Goal: Transaction & Acquisition: Obtain resource

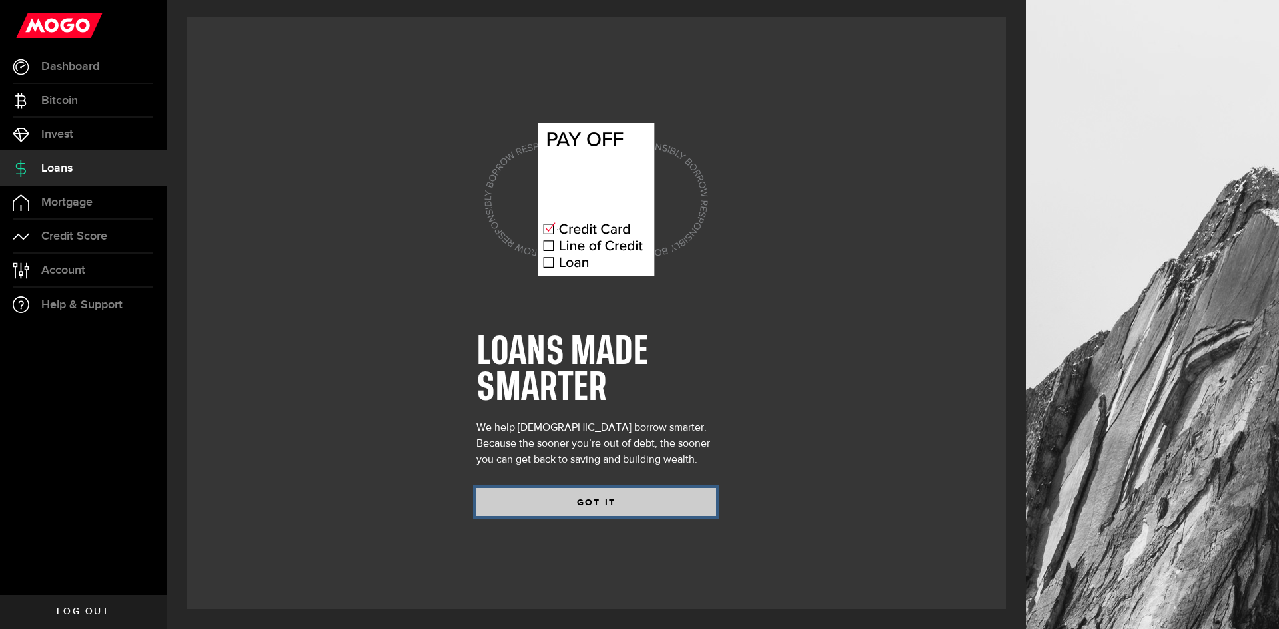
click at [606, 510] on button "GOT IT" at bounding box center [596, 502] width 240 height 28
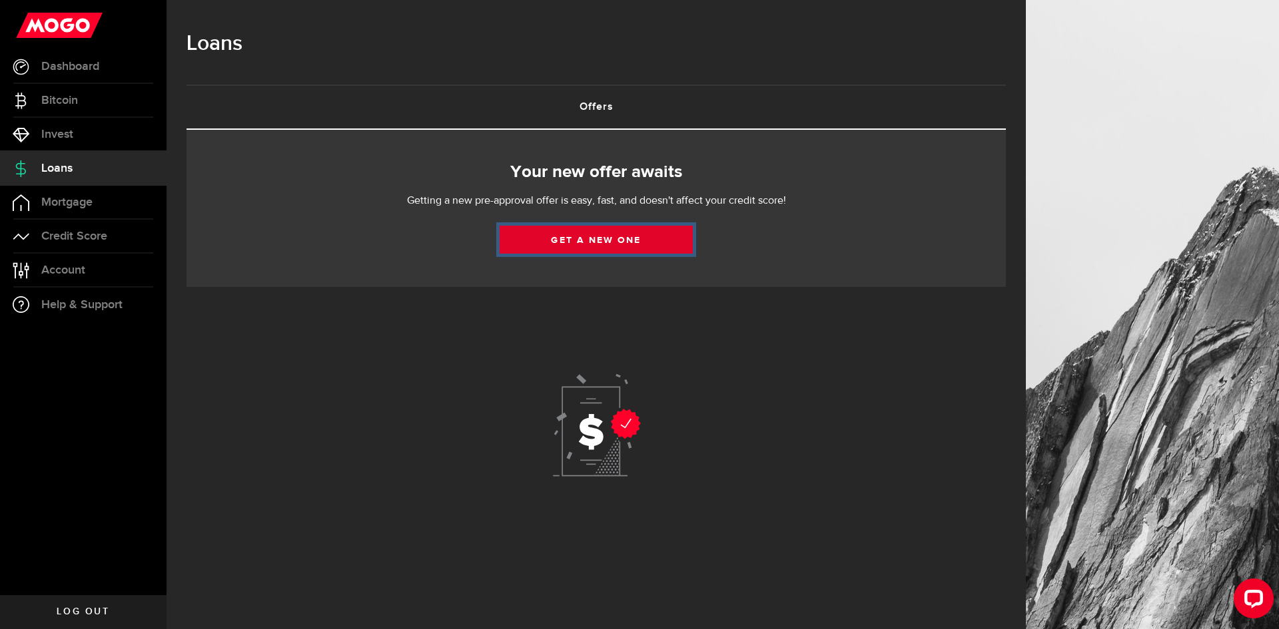
click at [585, 246] on link "Get a new one" at bounding box center [595, 240] width 193 height 28
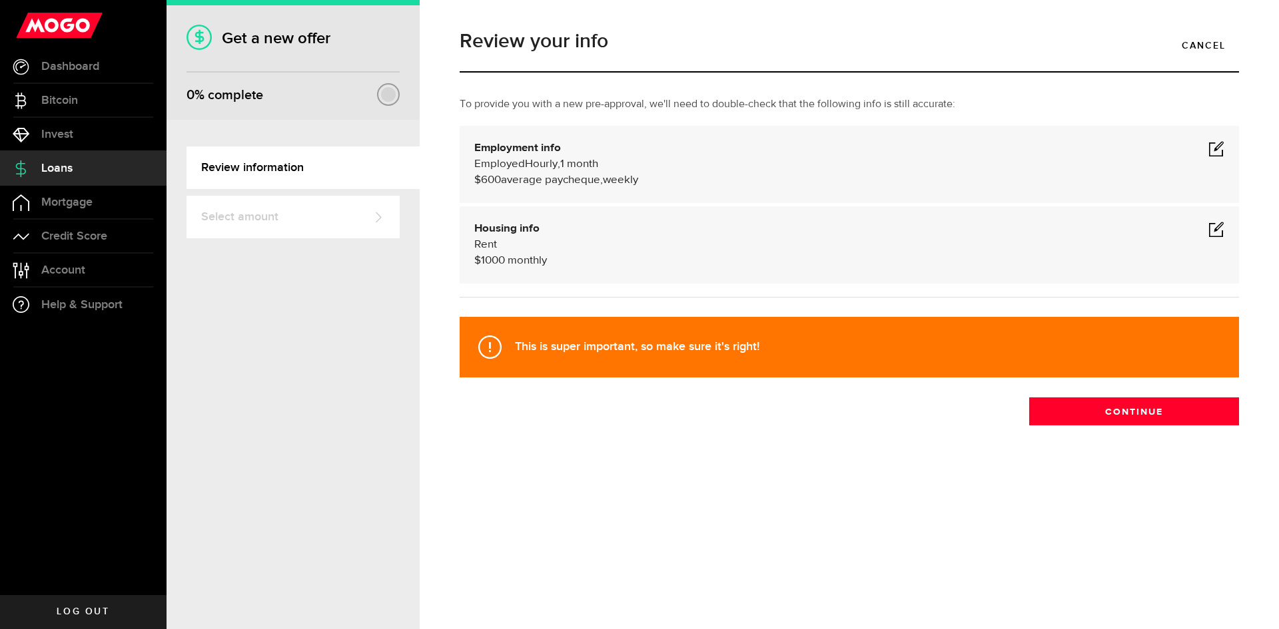
click at [1223, 229] on span at bounding box center [1216, 229] width 16 height 16
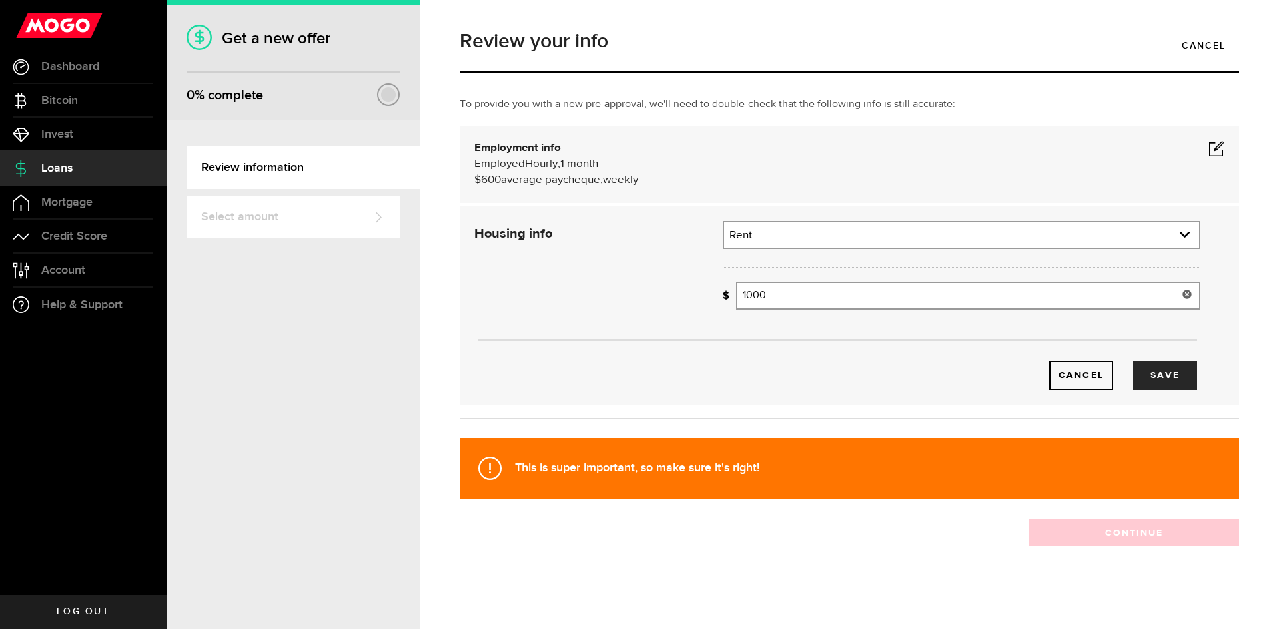
drag, startPoint x: 844, startPoint y: 296, endPoint x: 711, endPoint y: 298, distance: 133.9
click at [713, 298] on div "How much is your monthly payment? 1000 Monthly mortgage/rent" at bounding box center [961, 301] width 497 height 38
click at [823, 348] on div "Cancel Save" at bounding box center [837, 355] width 766 height 71
click at [1148, 376] on button "Save" at bounding box center [1165, 375] width 64 height 29
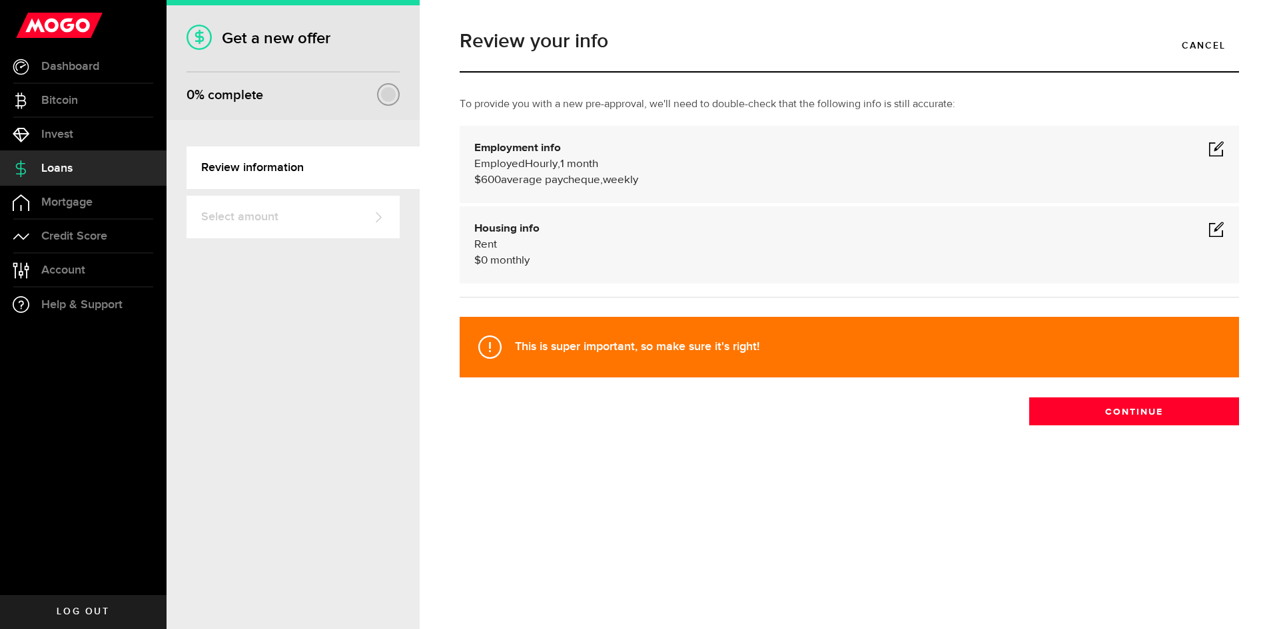
click at [1209, 227] on span at bounding box center [1216, 229] width 16 height 16
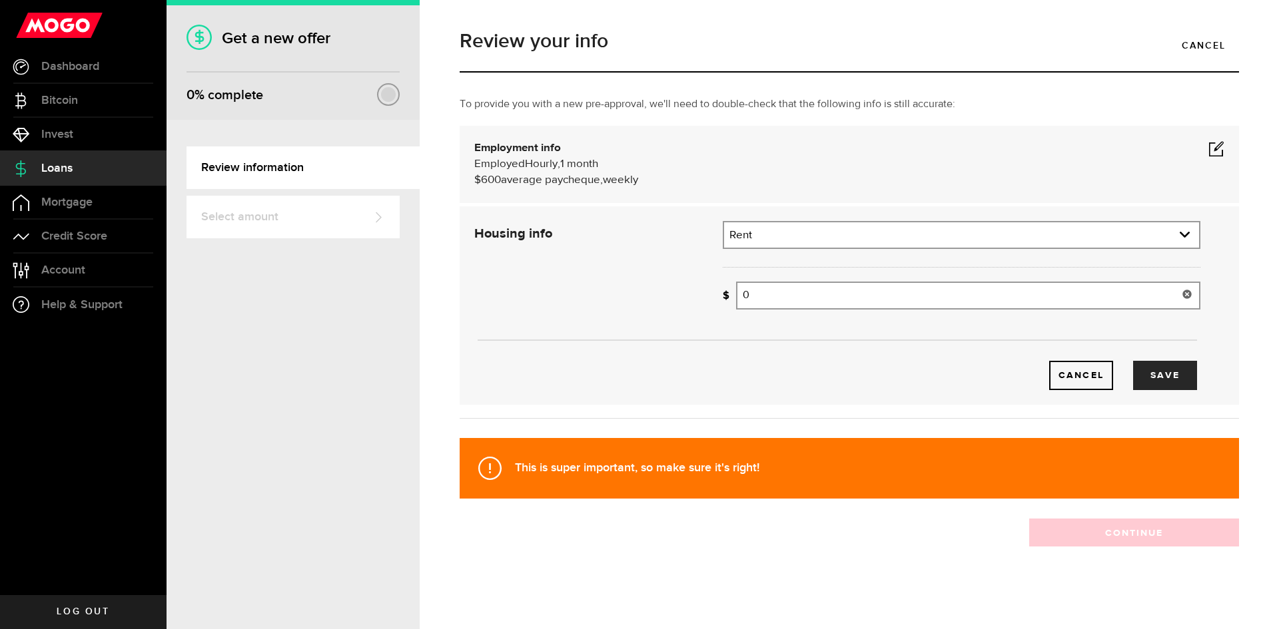
drag, startPoint x: 820, startPoint y: 296, endPoint x: 681, endPoint y: 300, distance: 139.2
click at [683, 300] on div "Housing info Residential status What's your residential status? Rent Residentia…" at bounding box center [837, 305] width 746 height 169
click at [1166, 377] on button "Save" at bounding box center [1165, 375] width 64 height 29
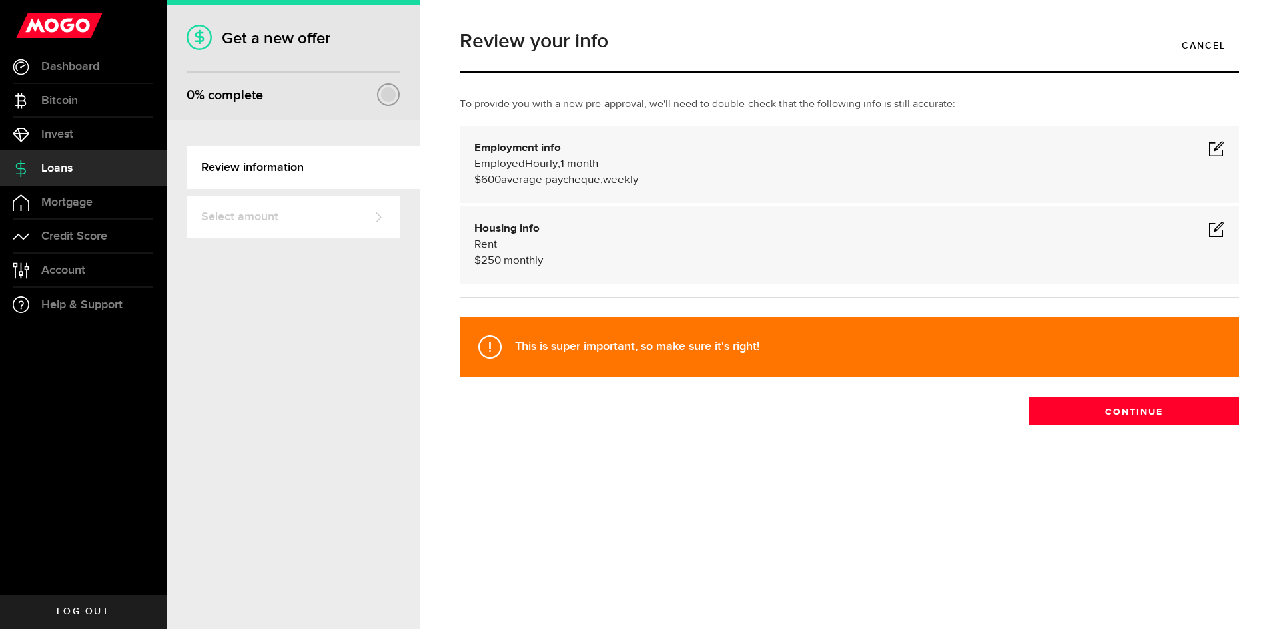
click at [1219, 230] on span at bounding box center [1216, 229] width 16 height 16
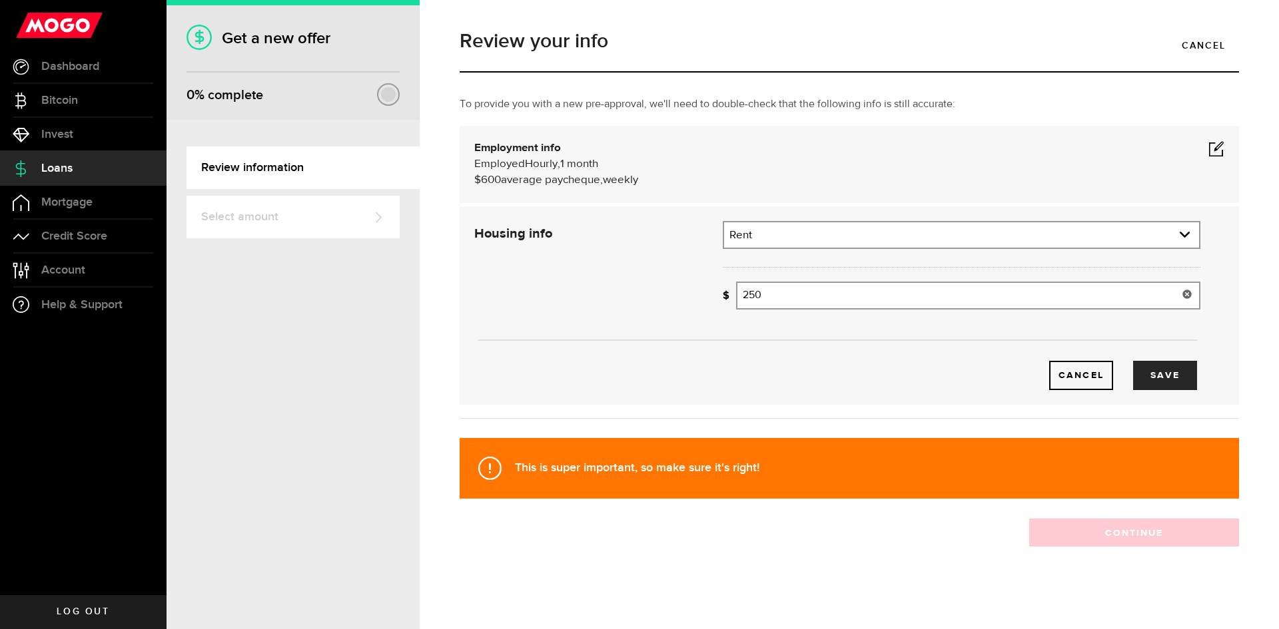
drag, startPoint x: 771, startPoint y: 294, endPoint x: 721, endPoint y: 300, distance: 50.2
click at [722, 300] on div "How much is your monthly payment? 250 Monthly mortgage/rent" at bounding box center [960, 296] width 477 height 28
type input "500"
click at [1161, 380] on button "Save" at bounding box center [1165, 375] width 64 height 29
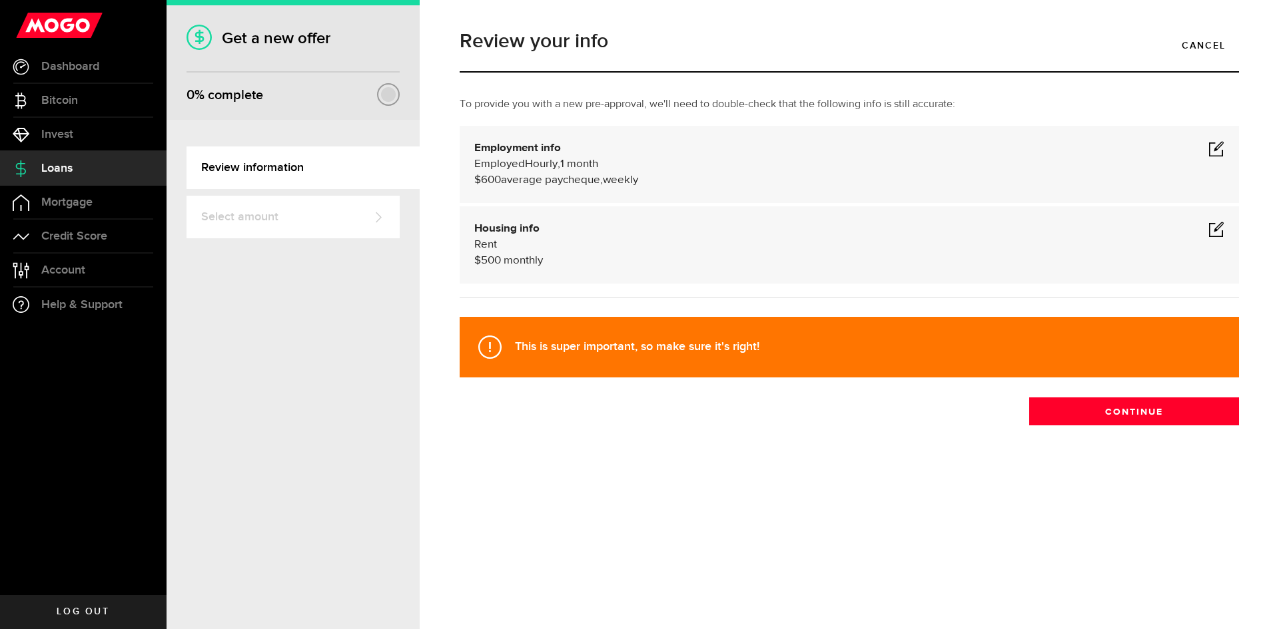
click at [1217, 232] on span at bounding box center [1216, 229] width 16 height 16
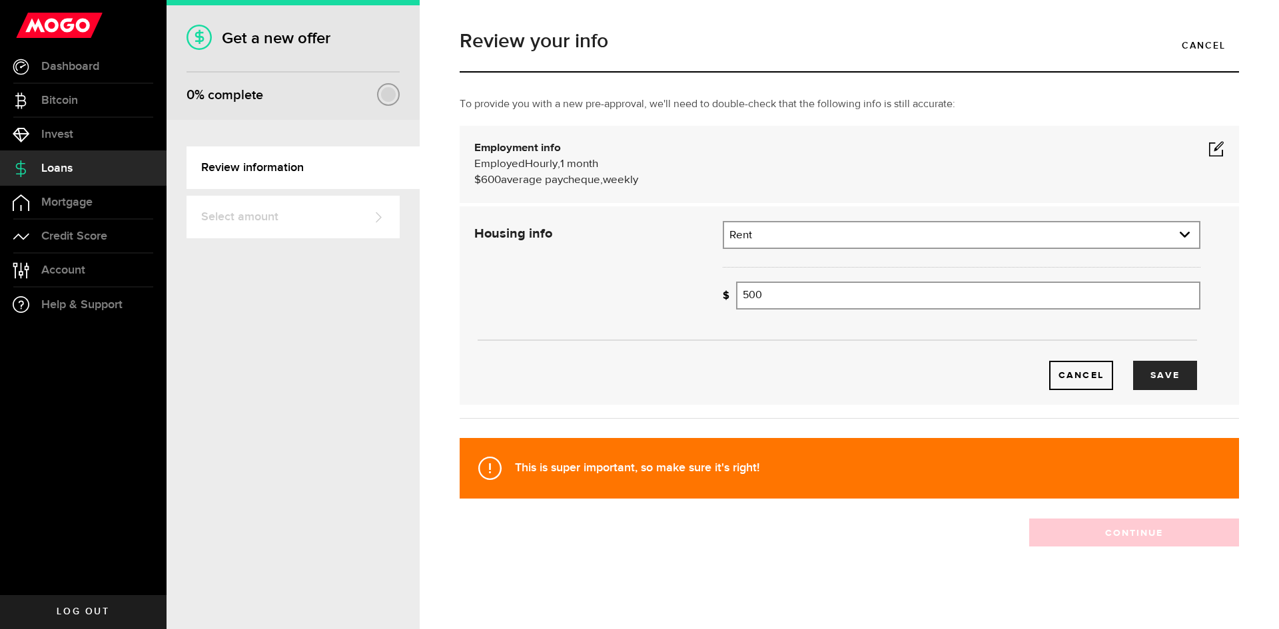
click at [1208, 148] on span at bounding box center [1216, 149] width 16 height 16
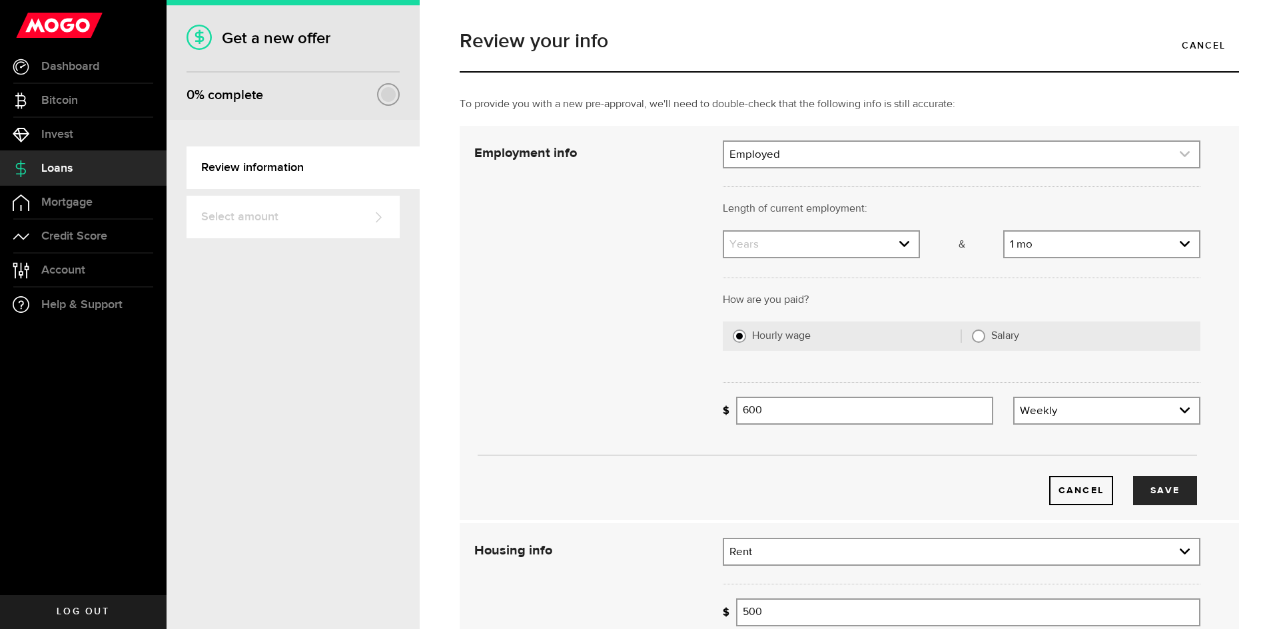
click at [794, 152] on link "expand select" at bounding box center [961, 154] width 475 height 25
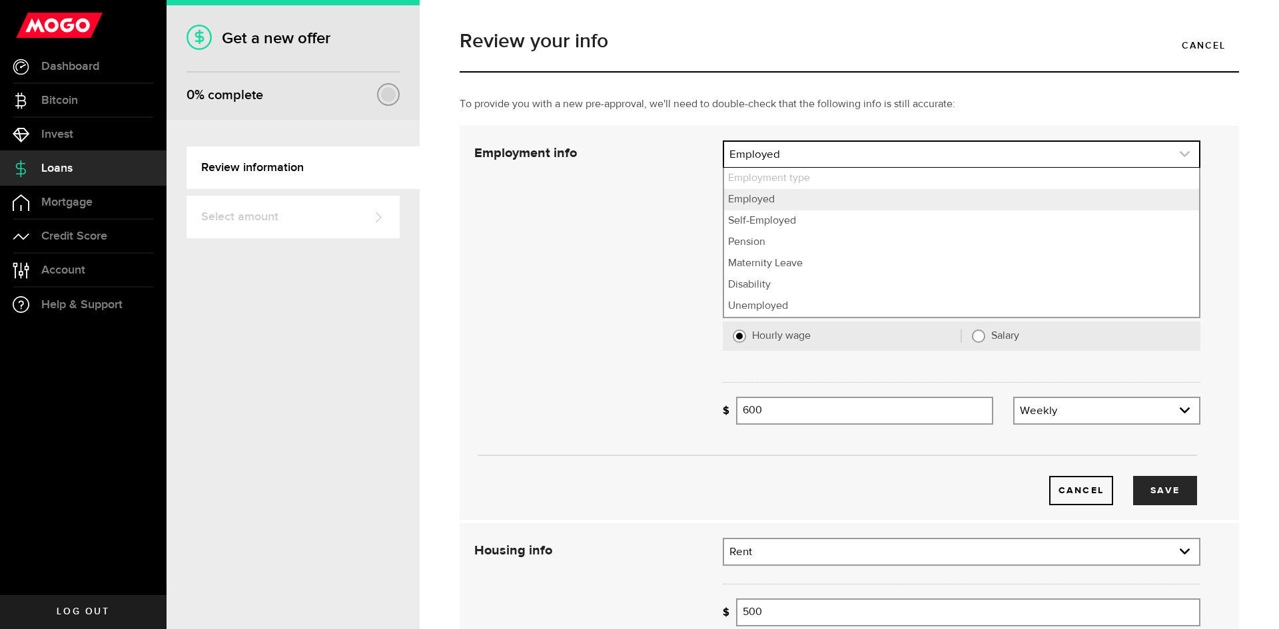
click at [794, 152] on link "expand select" at bounding box center [961, 154] width 475 height 25
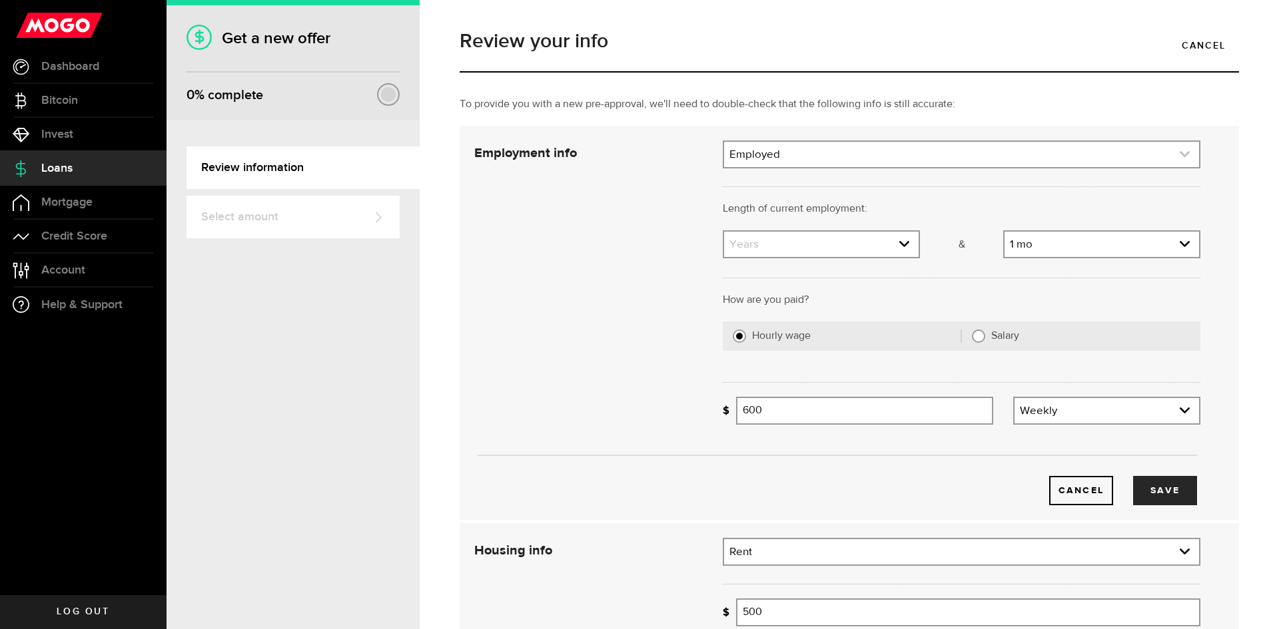
click at [814, 160] on link "expand select" at bounding box center [961, 154] width 475 height 25
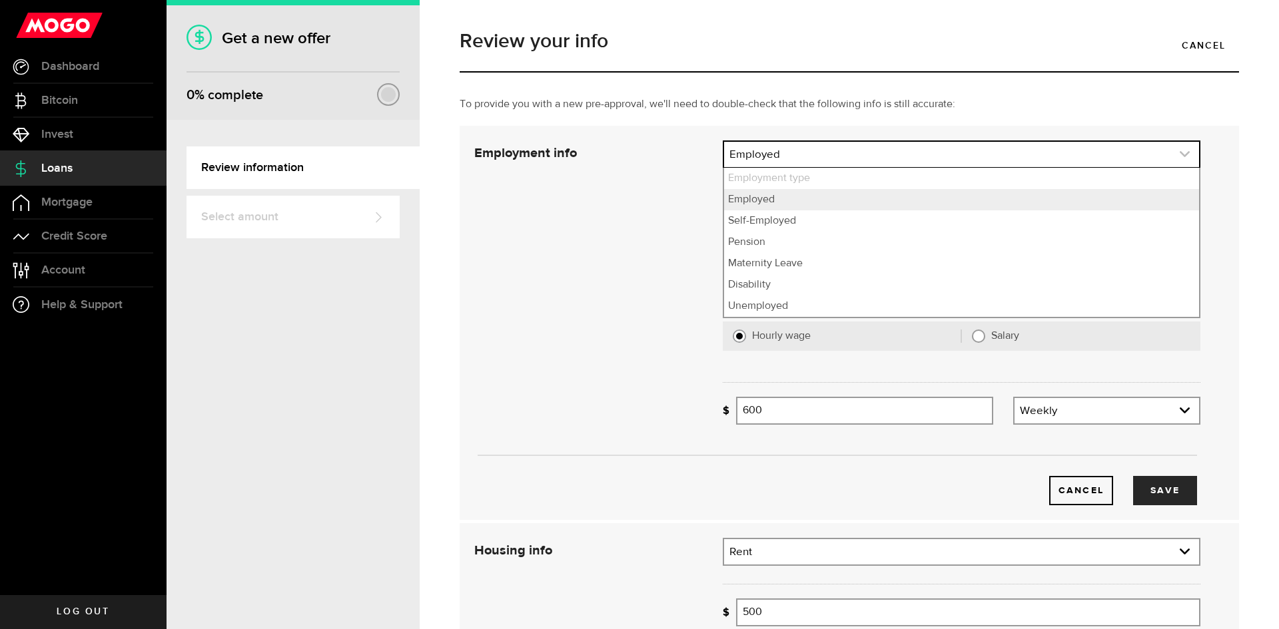
click at [815, 160] on link "expand select" at bounding box center [961, 154] width 475 height 25
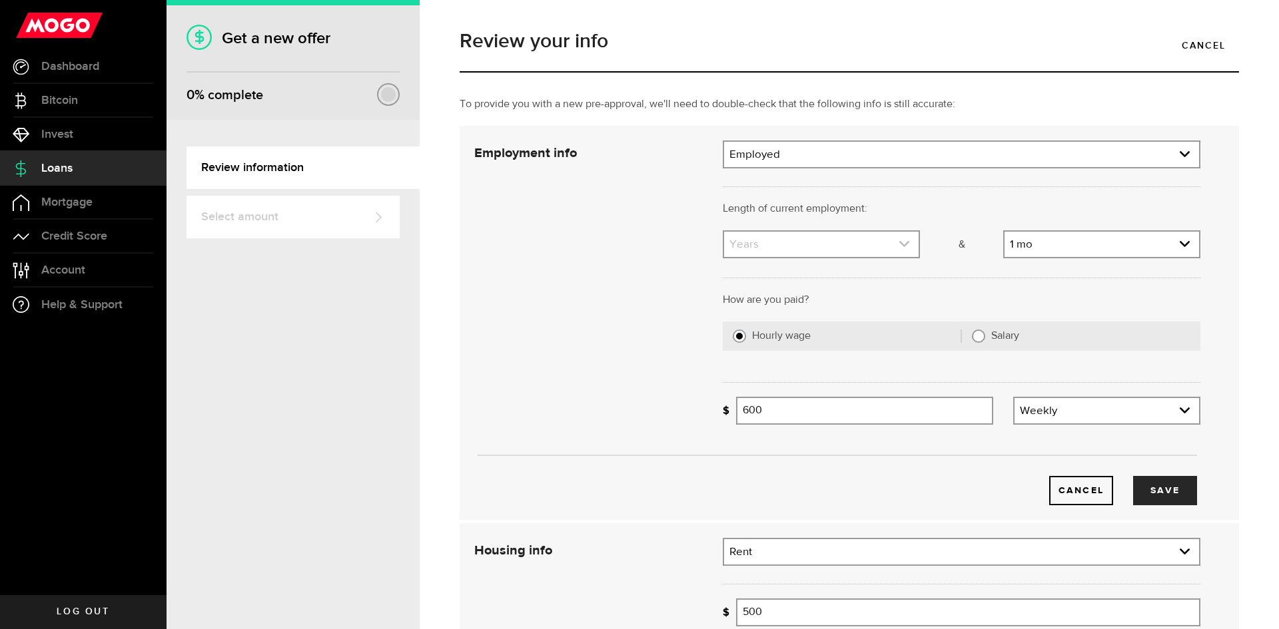
click at [803, 249] on link "expand select" at bounding box center [821, 244] width 194 height 25
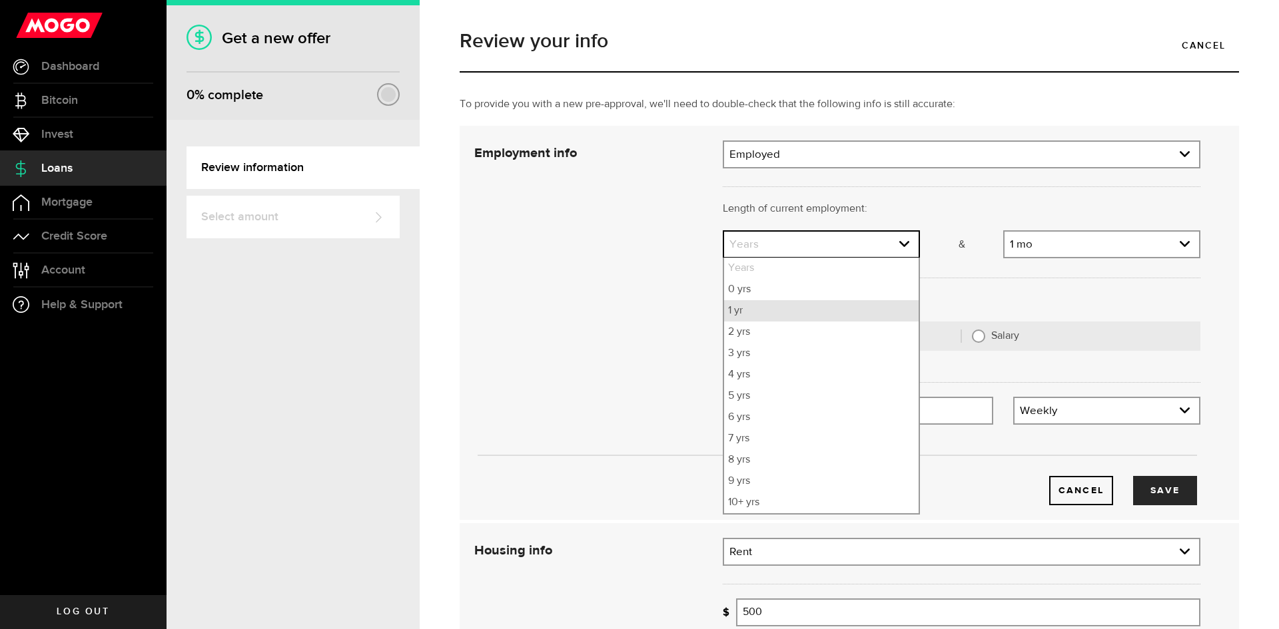
click at [769, 308] on li "1 yr" at bounding box center [821, 310] width 194 height 21
select select "1"
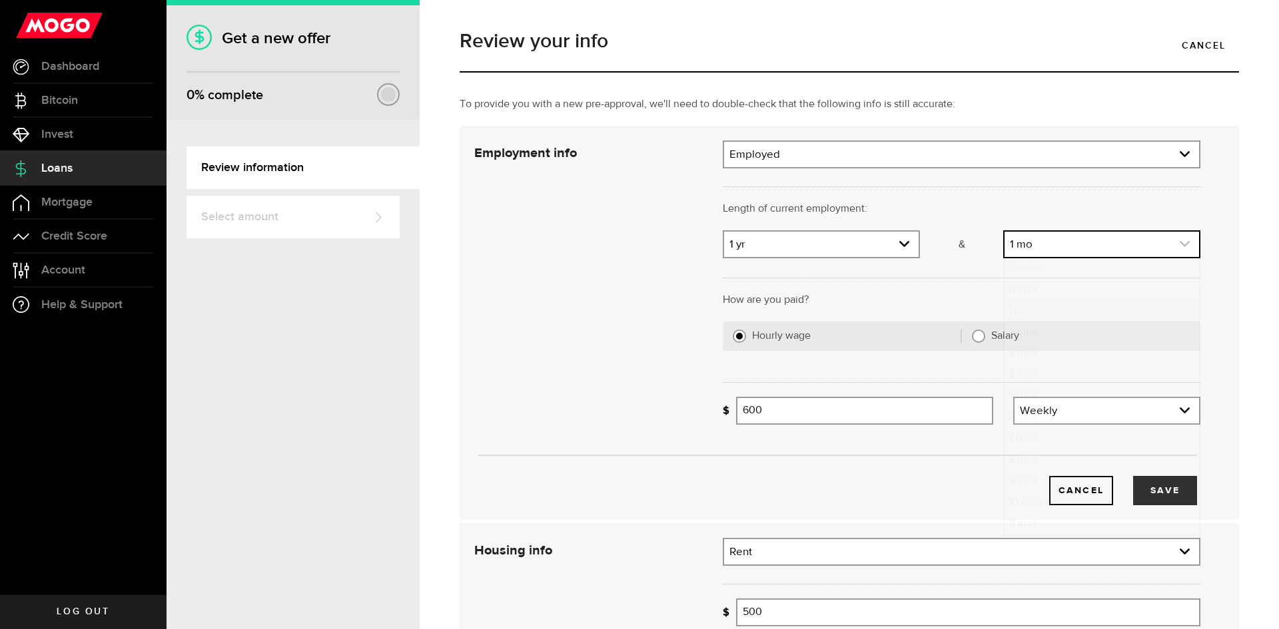
click at [1093, 243] on link "expand select" at bounding box center [1101, 244] width 194 height 25
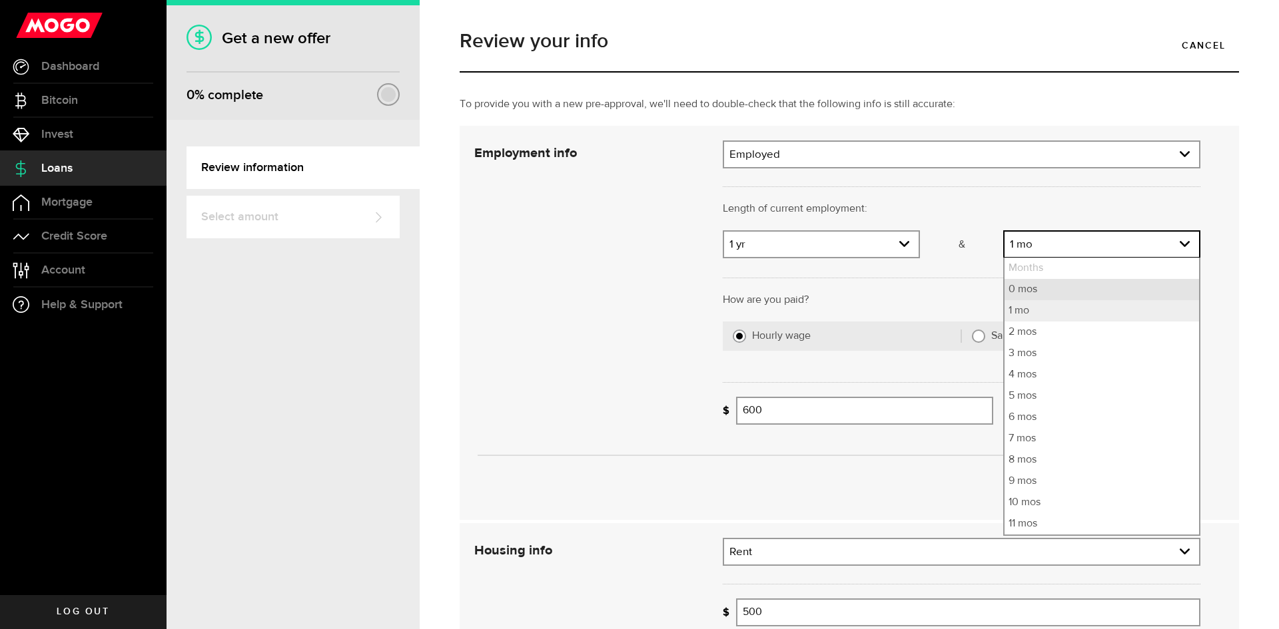
click at [1025, 286] on li "0 mos" at bounding box center [1101, 289] width 194 height 21
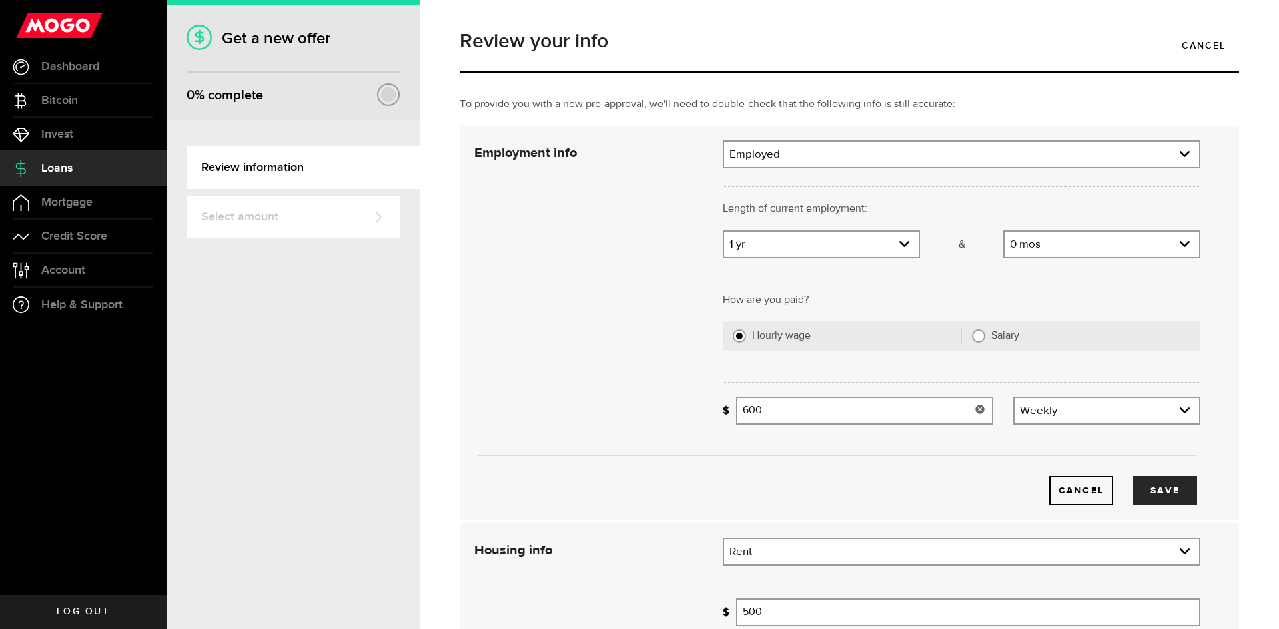
drag, startPoint x: 783, startPoint y: 408, endPoint x: 729, endPoint y: 410, distance: 54.0
click at [729, 410] on div "Missing your paycheque info! 600 Average paycheque" at bounding box center [857, 411] width 270 height 28
click at [1103, 405] on link "expand select" at bounding box center [1106, 410] width 184 height 25
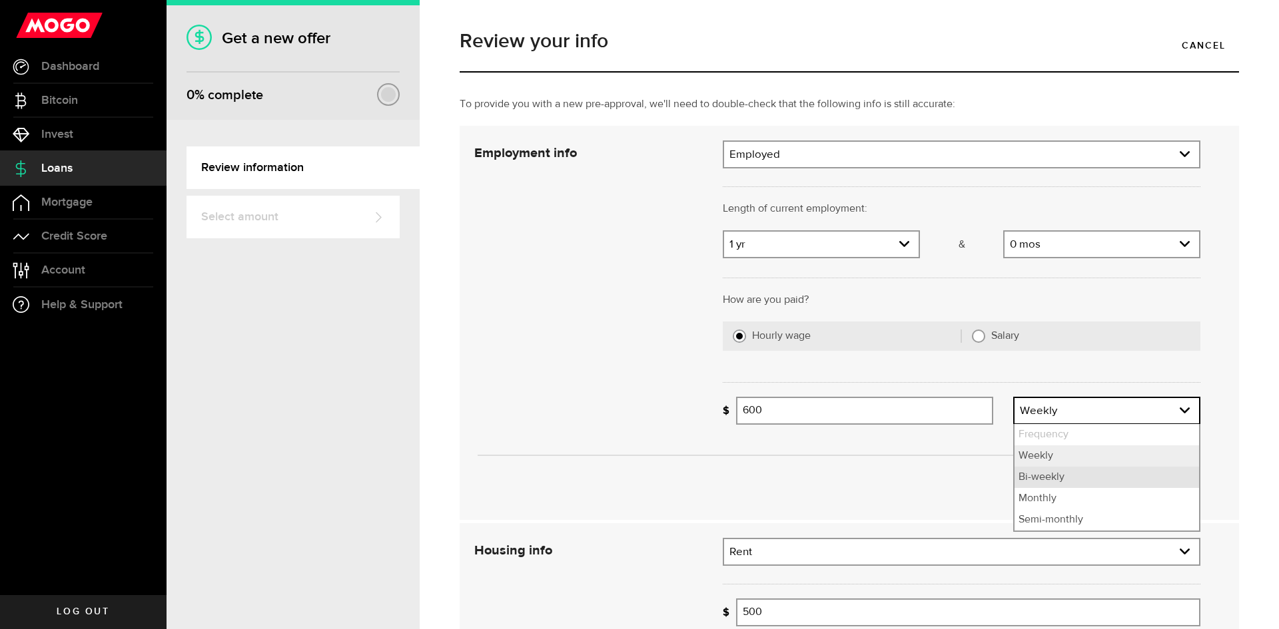
click at [1065, 483] on li "Bi-weekly" at bounding box center [1106, 477] width 184 height 21
select select "bi_weekly"
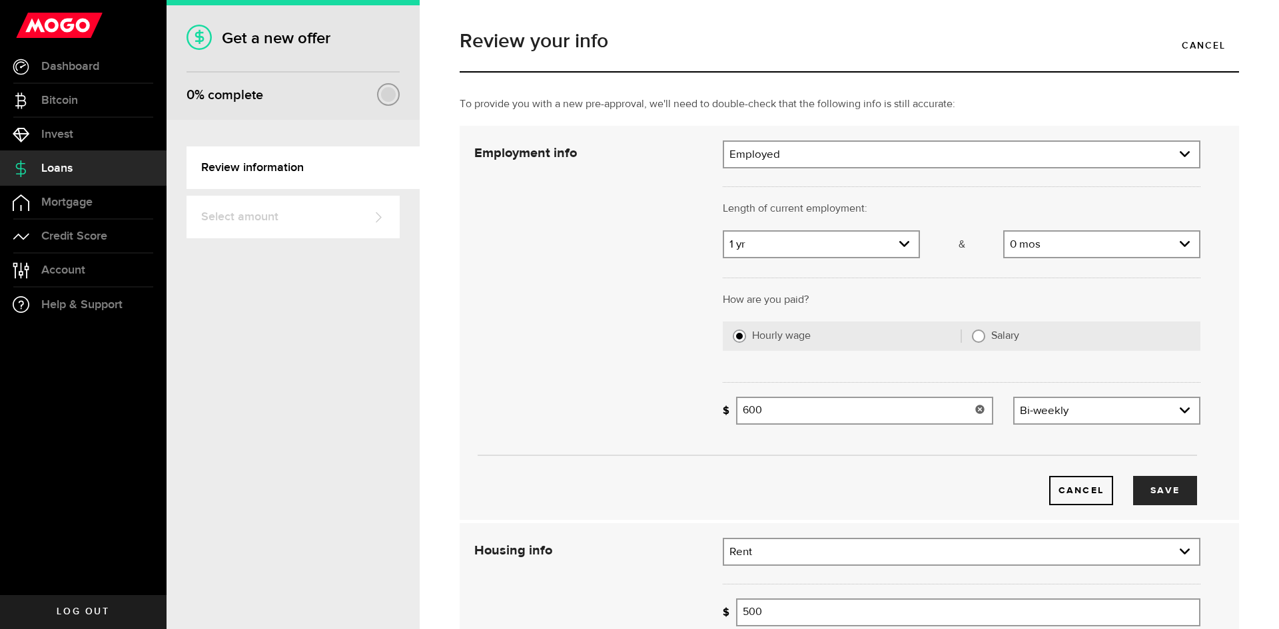
click at [843, 416] on input "600" at bounding box center [864, 411] width 257 height 28
drag, startPoint x: 827, startPoint y: 414, endPoint x: 722, endPoint y: 415, distance: 105.2
click at [722, 415] on div "Missing your paycheque info! 600 Average paycheque" at bounding box center [857, 411] width 270 height 28
click at [1123, 409] on link "expand select" at bounding box center [1106, 410] width 184 height 25
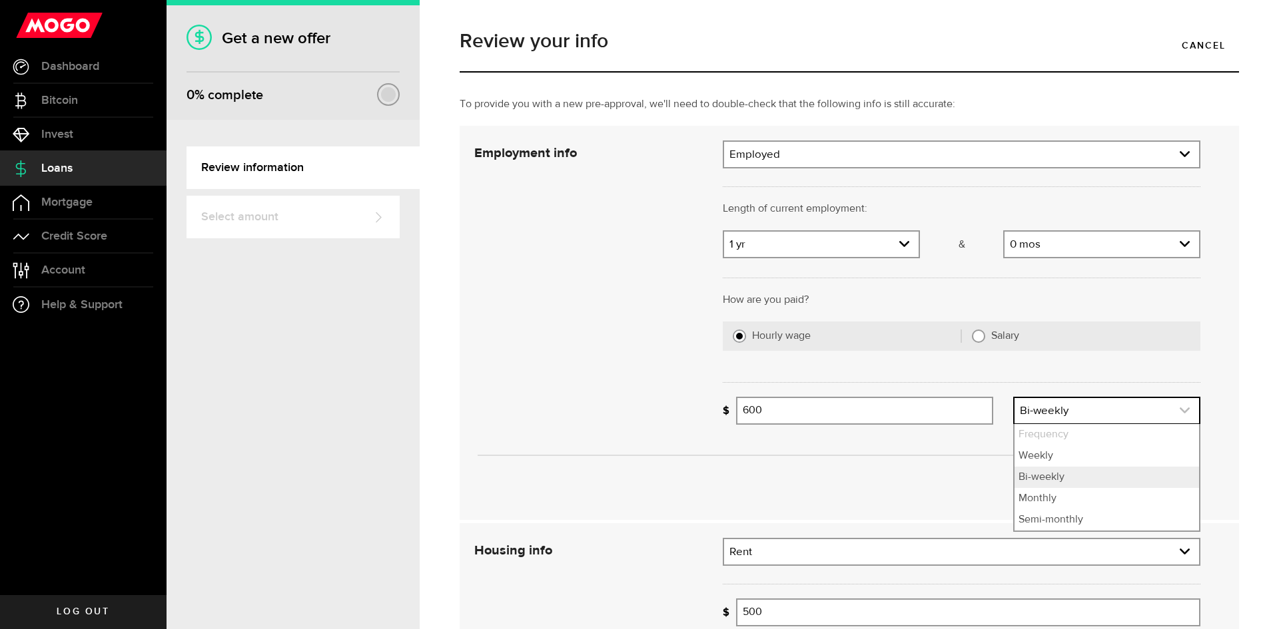
click at [1123, 409] on link "expand select" at bounding box center [1106, 410] width 184 height 25
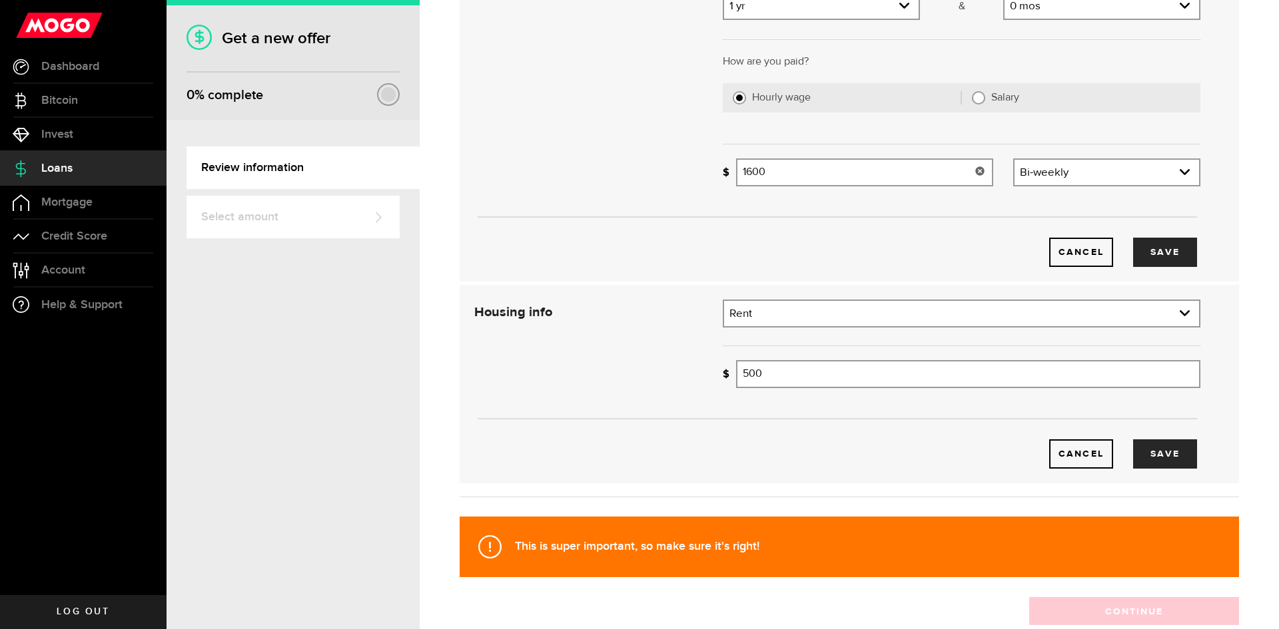
scroll to position [266, 0]
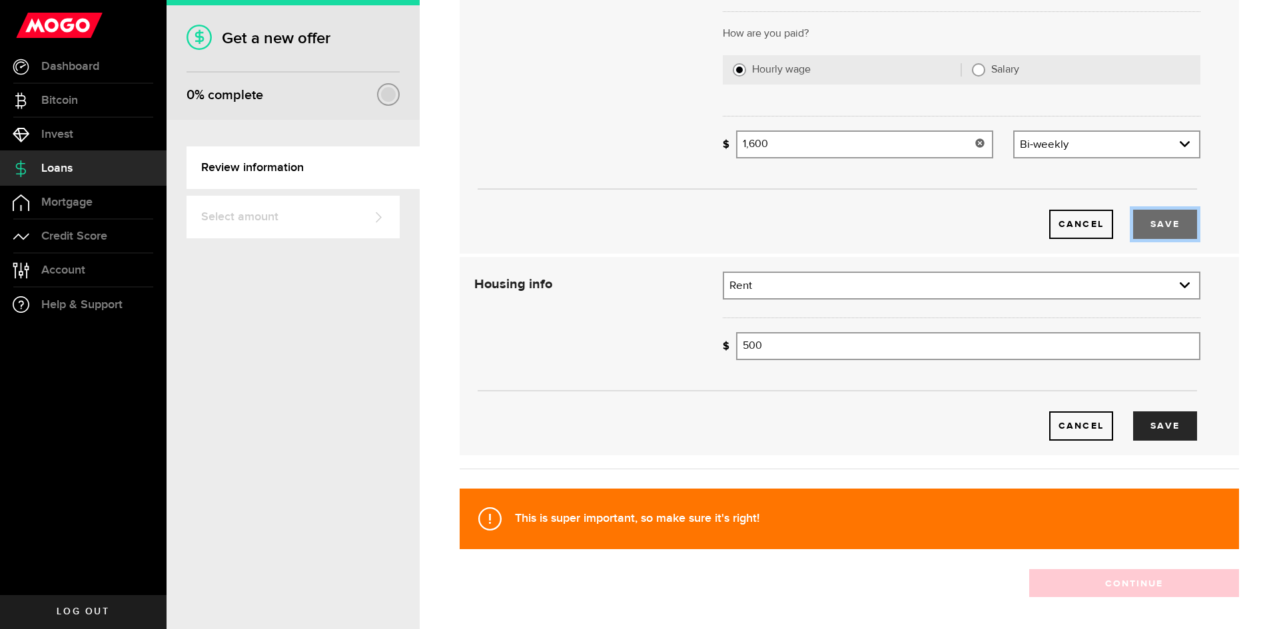
click at [1149, 236] on button "Save" at bounding box center [1165, 224] width 64 height 29
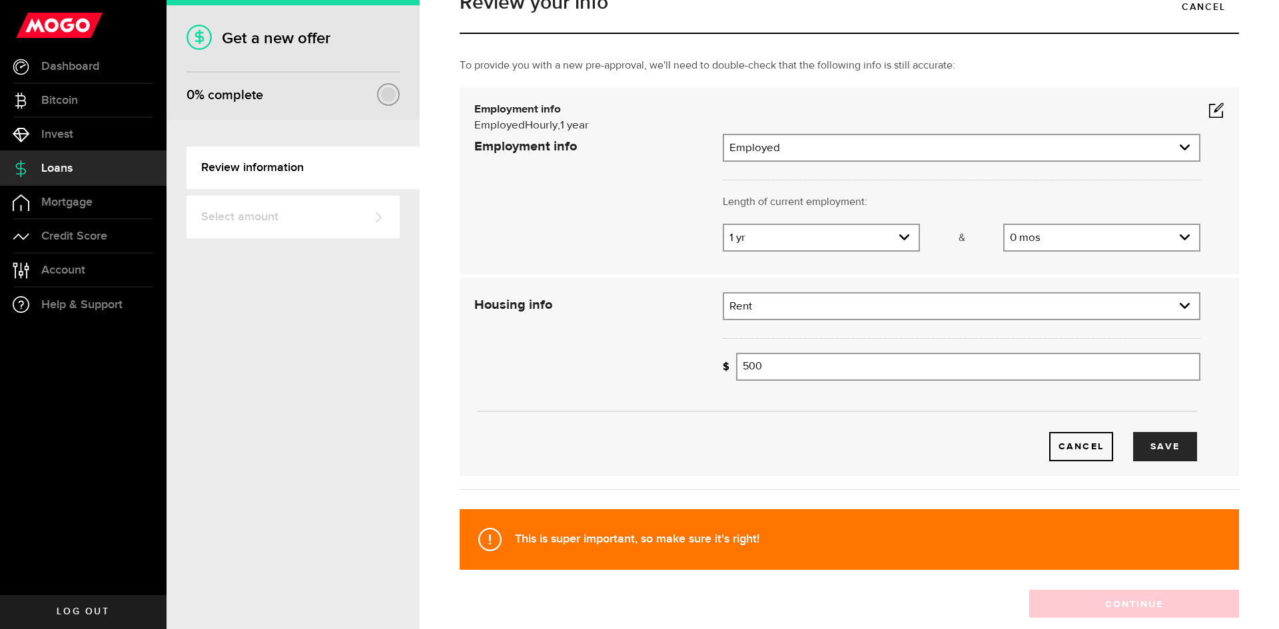
scroll to position [3, 0]
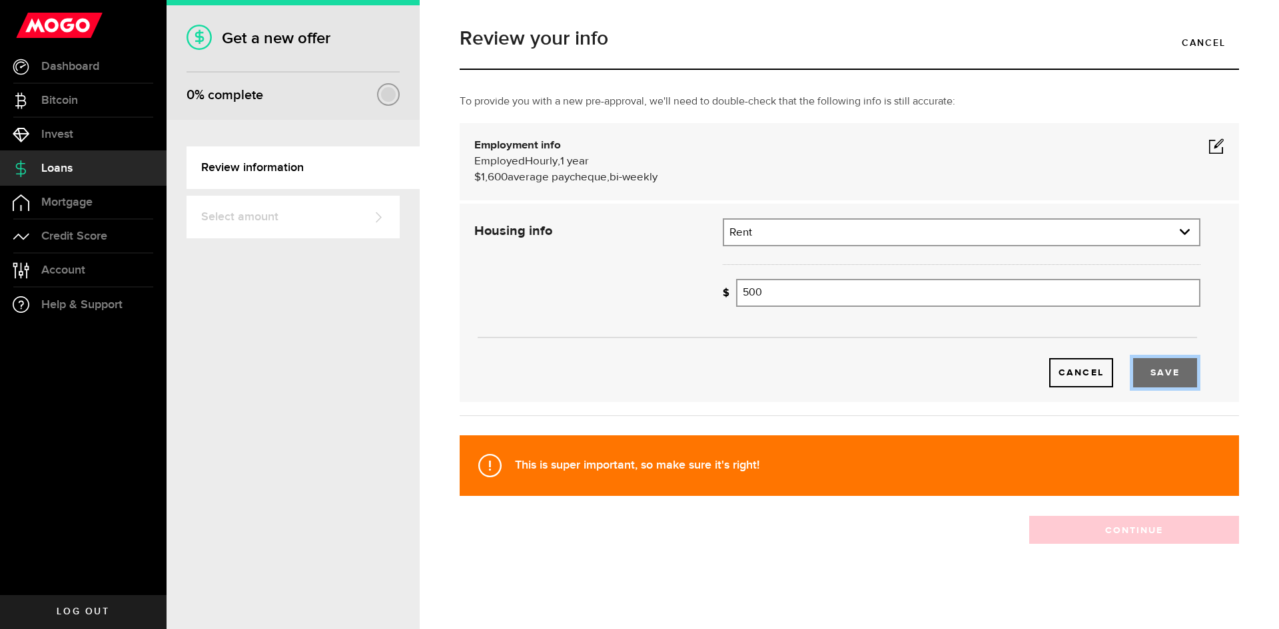
click at [1166, 377] on button "Save" at bounding box center [1165, 372] width 64 height 29
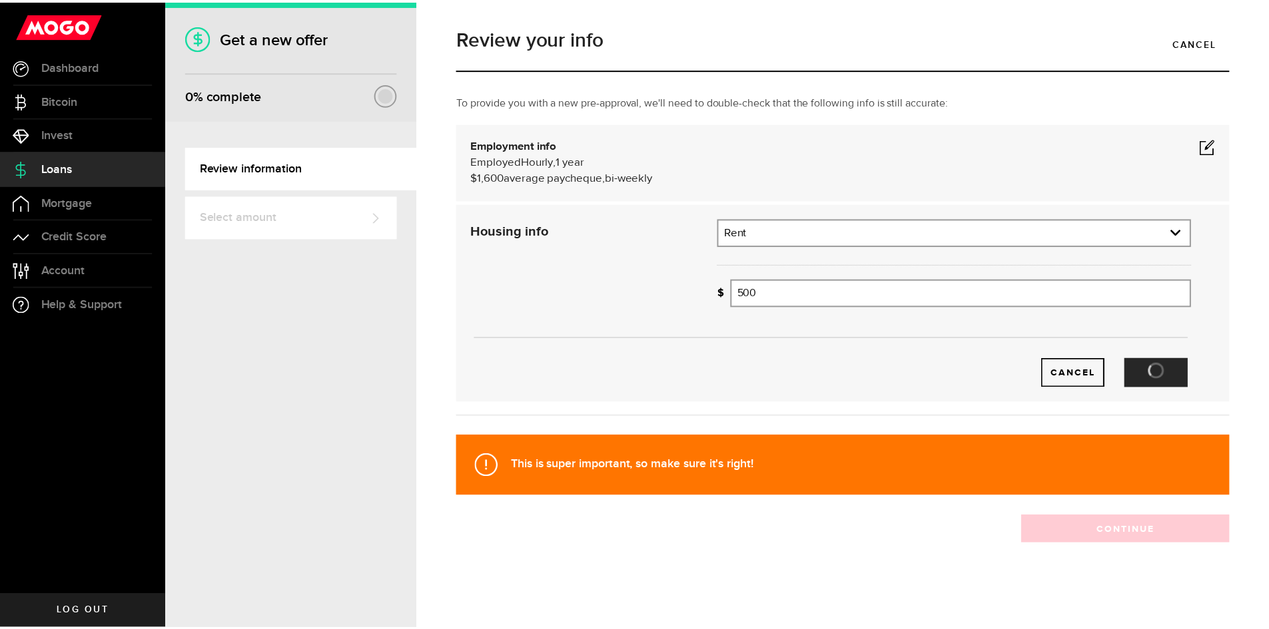
scroll to position [0, 0]
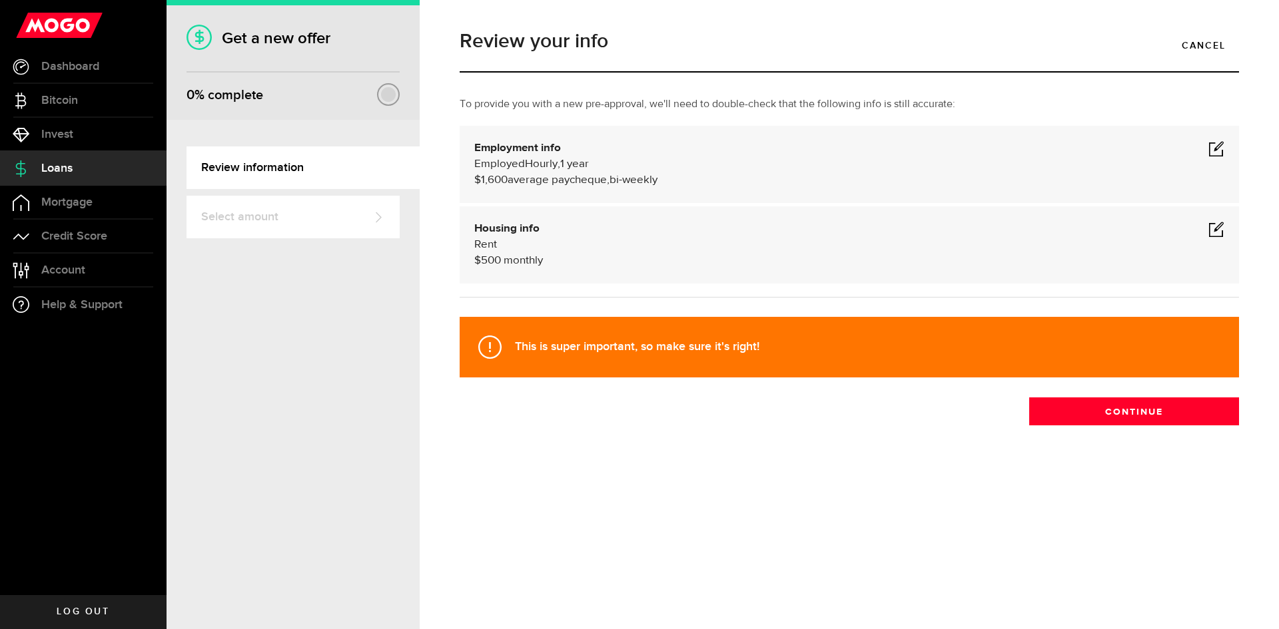
click at [1207, 154] on div "Employment info Employed Hourly , 1 year (on maternity leave) undefined annuall…" at bounding box center [849, 165] width 750 height 48
click at [1209, 153] on span at bounding box center [1216, 149] width 16 height 16
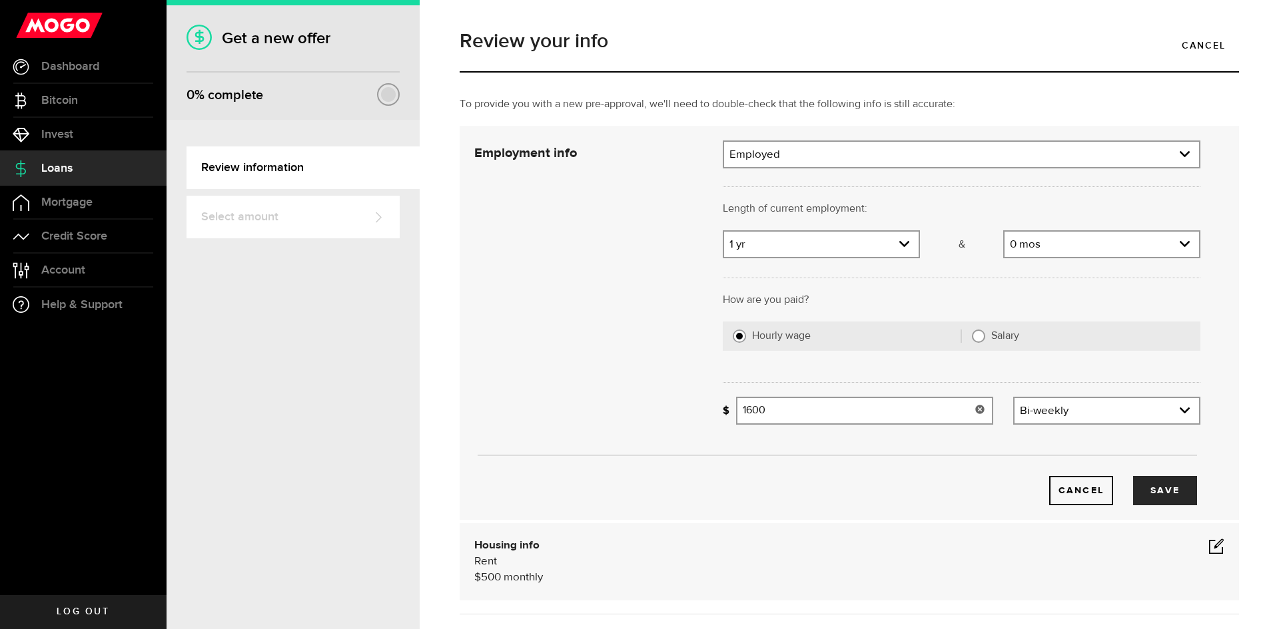
drag, startPoint x: 796, startPoint y: 417, endPoint x: 737, endPoint y: 416, distance: 59.3
click at [737, 416] on input "1600" at bounding box center [864, 411] width 257 height 28
type input "2,200"
click at [1151, 489] on button "Save" at bounding box center [1165, 490] width 64 height 29
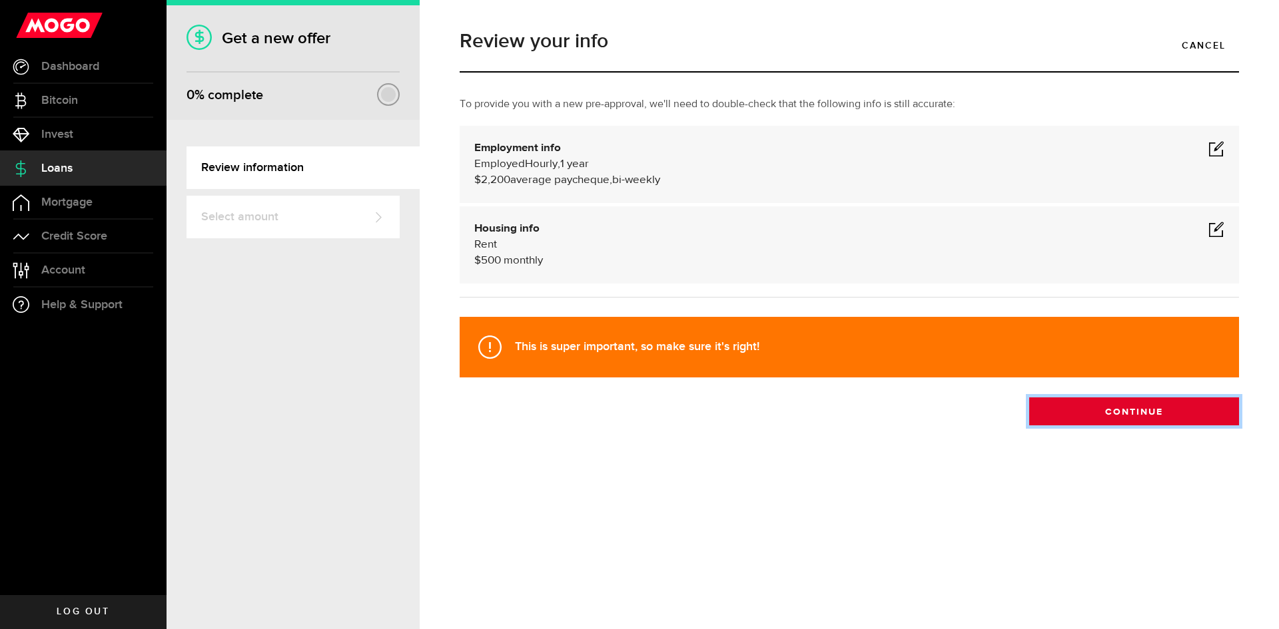
click at [1127, 405] on button "Continue" at bounding box center [1134, 412] width 210 height 28
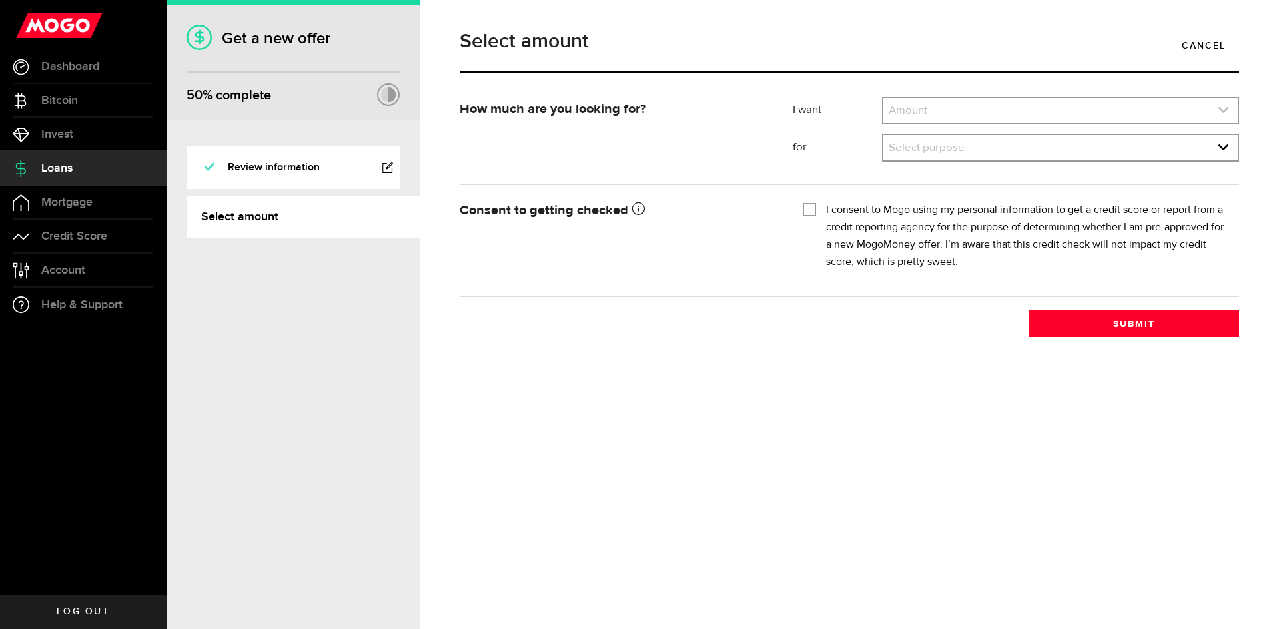
click at [920, 109] on link "expand select" at bounding box center [1060, 110] width 354 height 25
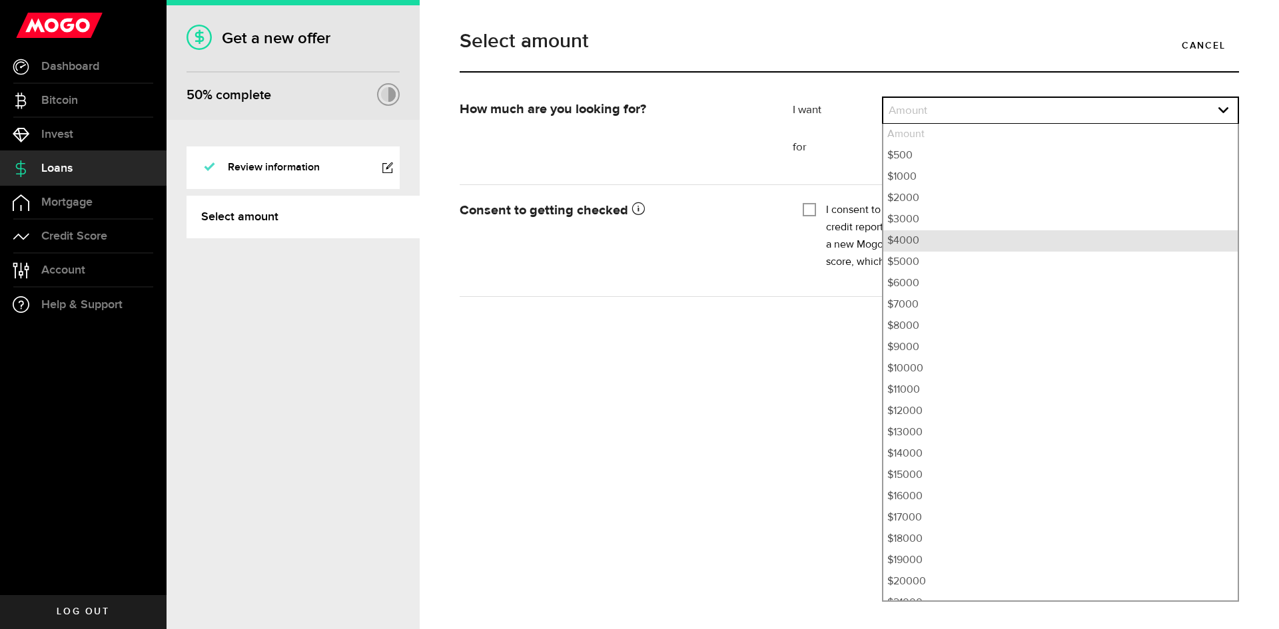
click at [934, 237] on li "$4000" at bounding box center [1060, 240] width 354 height 21
select select "4000"
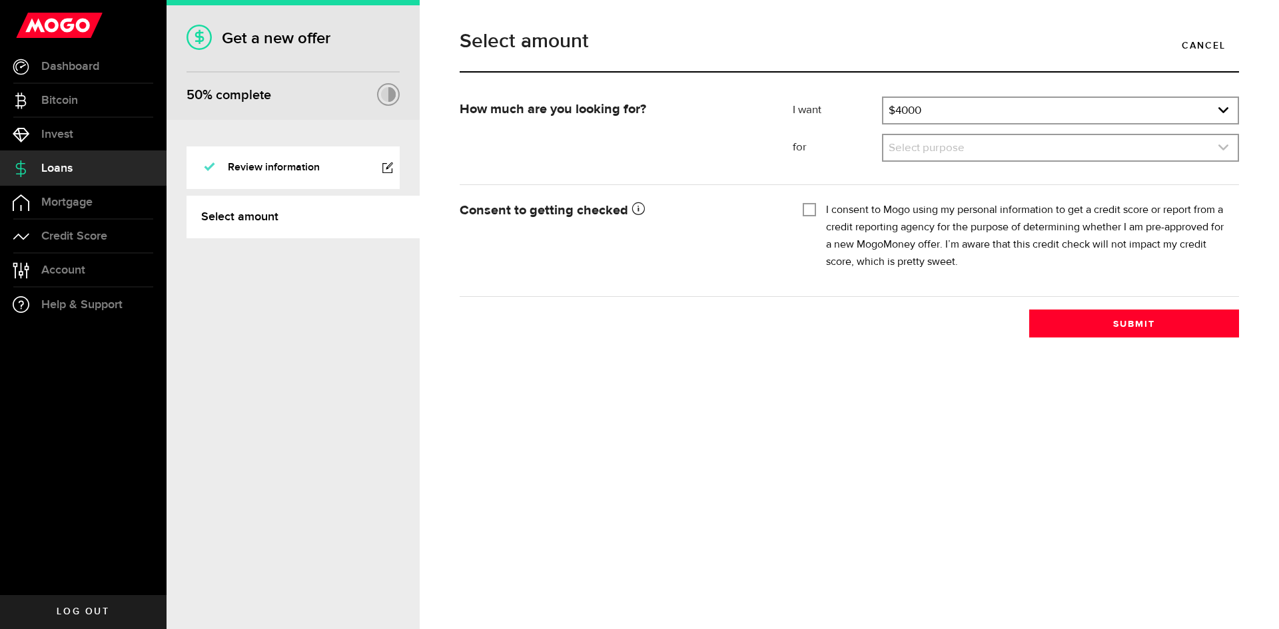
click at [942, 156] on link "expand select" at bounding box center [1060, 147] width 354 height 25
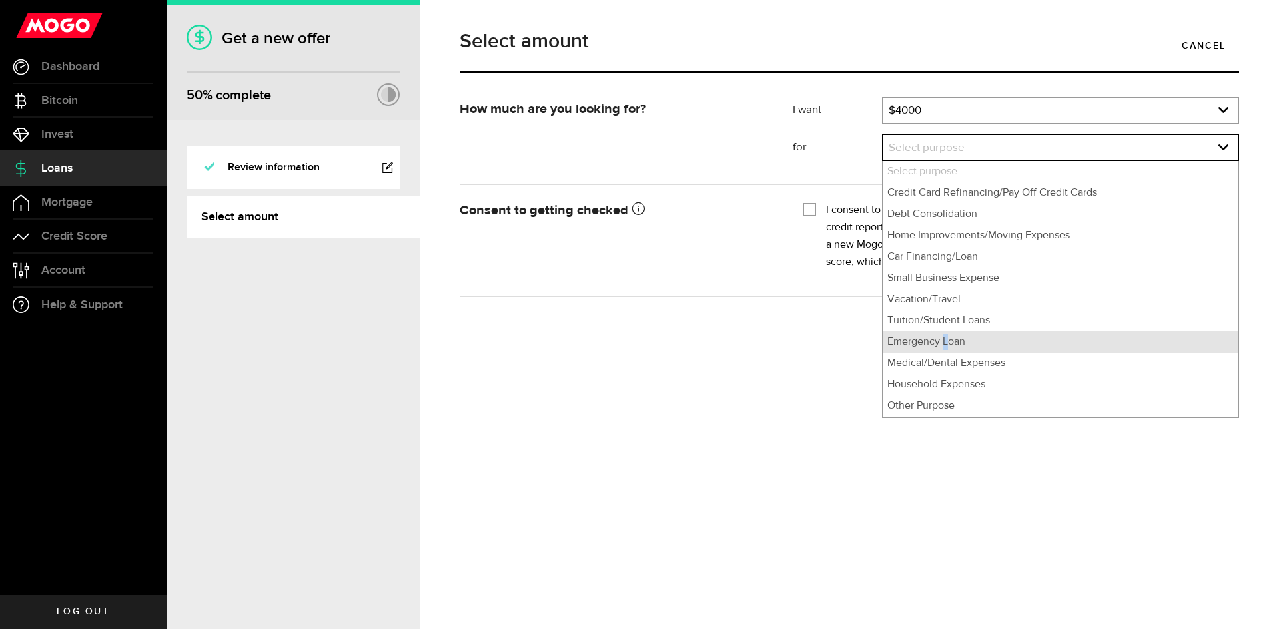
click at [946, 347] on li "Emergency Loan" at bounding box center [1060, 342] width 354 height 21
select select "Emergency Loan"
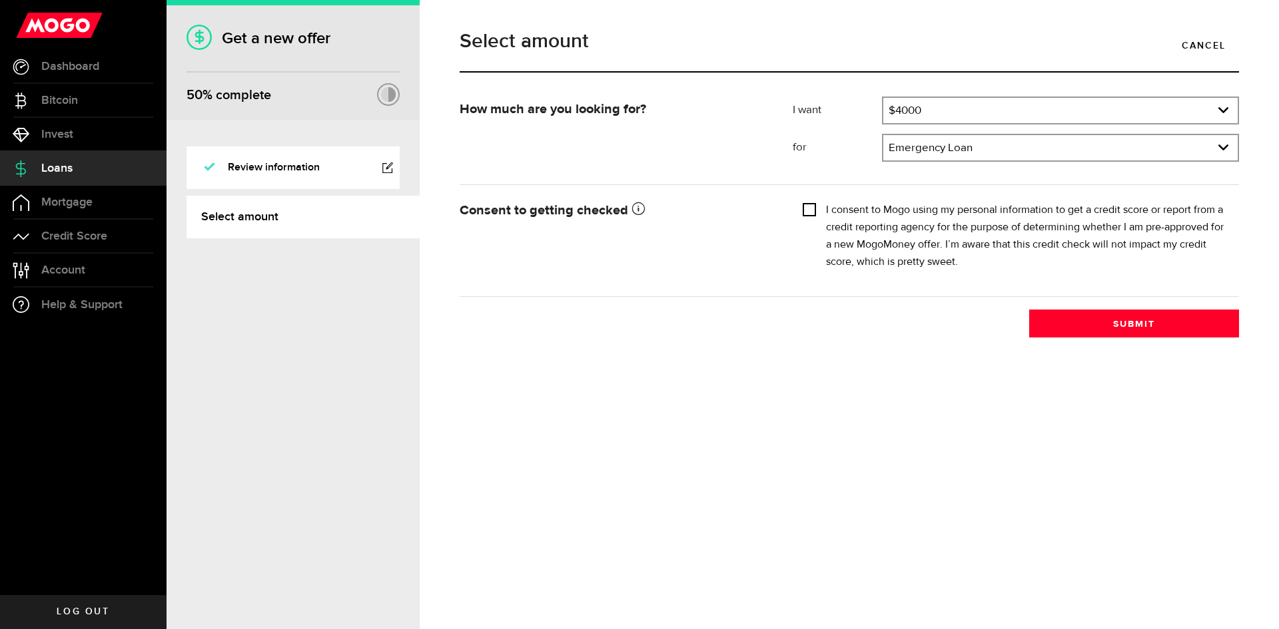
click at [806, 206] on input "I consent to Mogo using my personal information to get a credit score or report…" at bounding box center [808, 208] width 13 height 13
checkbox input "true"
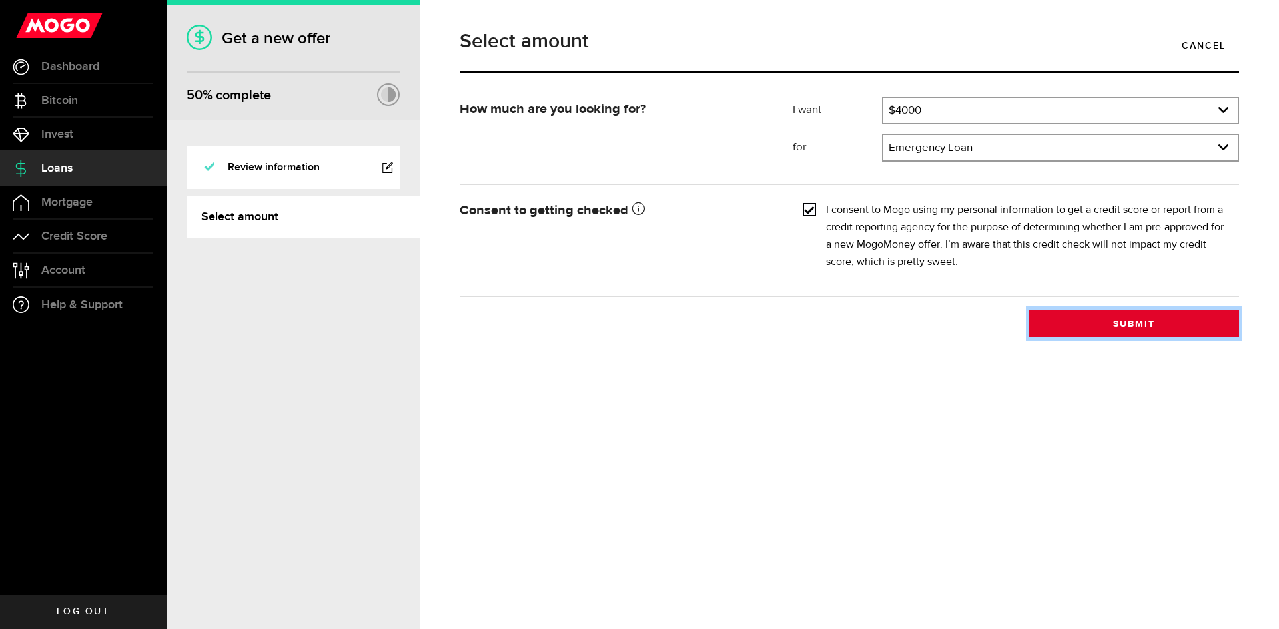
click at [1083, 325] on button "Submit" at bounding box center [1134, 324] width 210 height 28
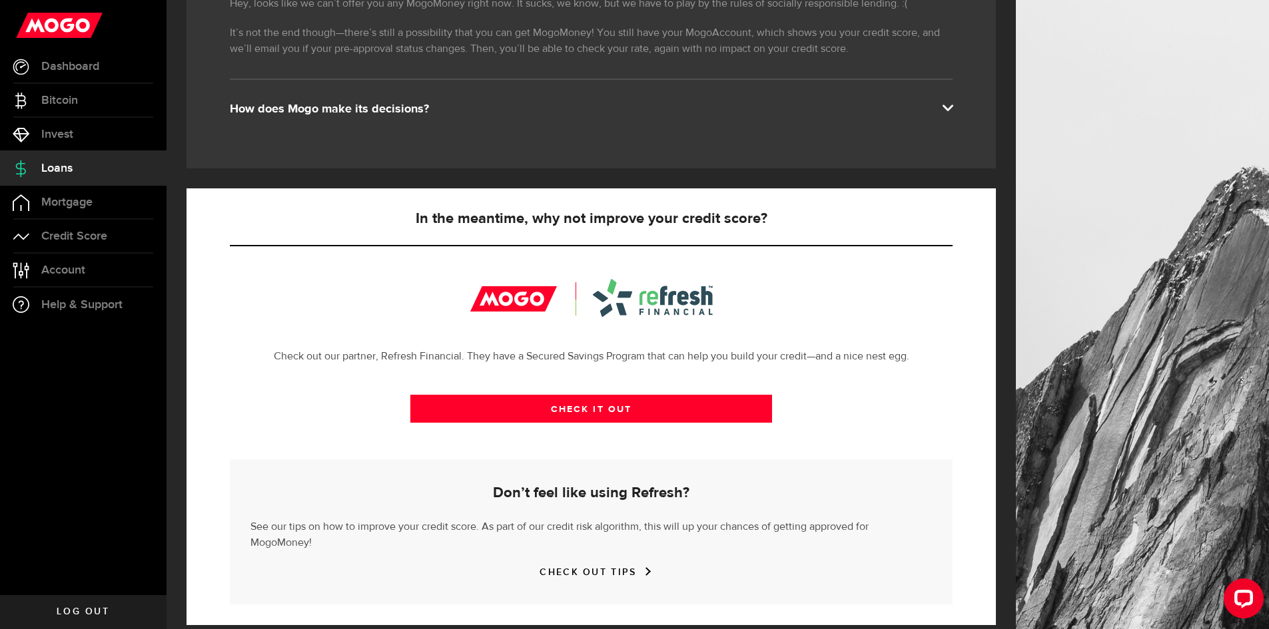
scroll to position [270, 0]
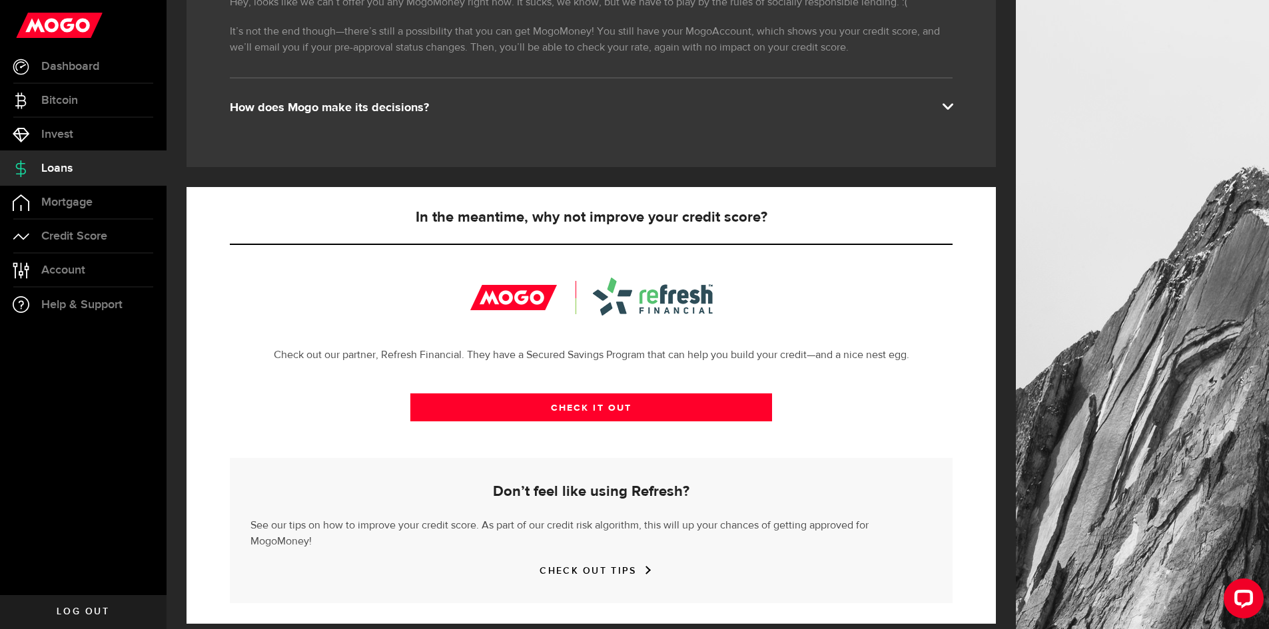
click at [74, 169] on link "Loans" at bounding box center [83, 168] width 166 height 33
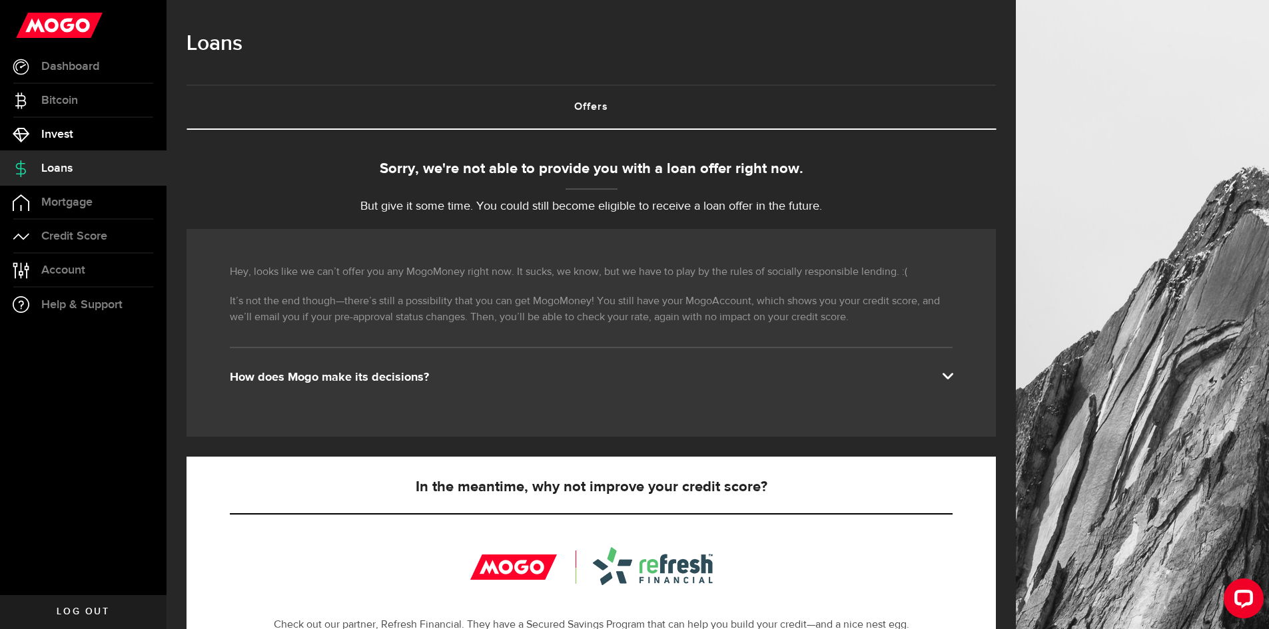
click at [96, 137] on link "Invest" at bounding box center [83, 134] width 166 height 33
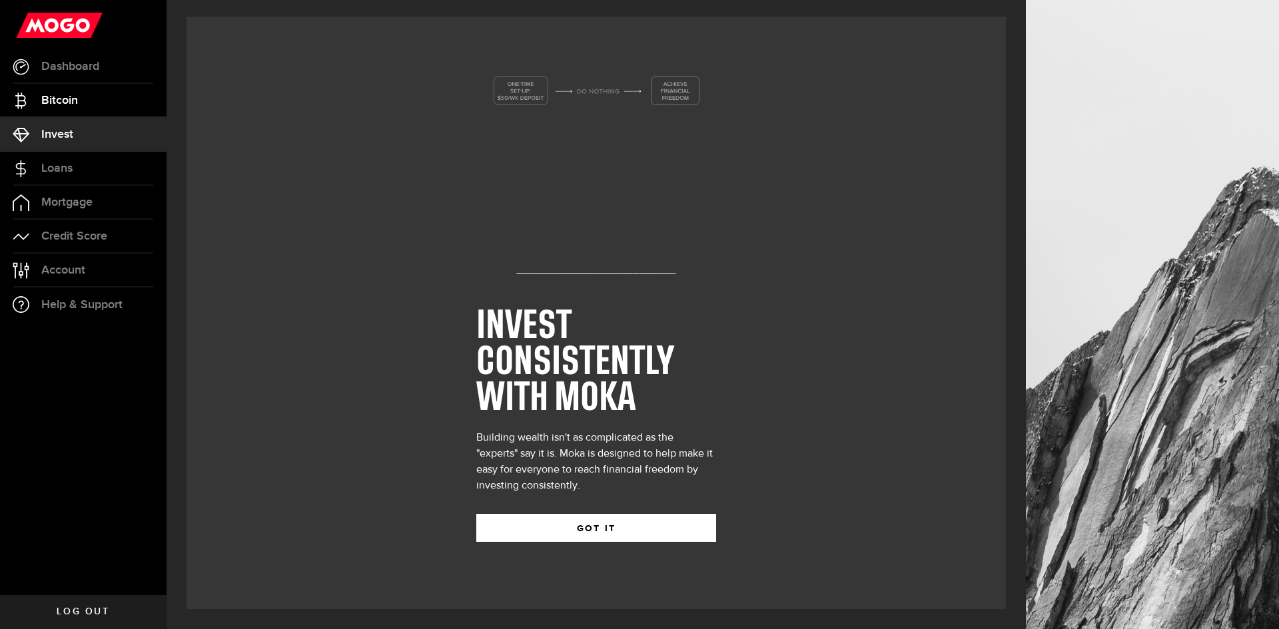
click at [76, 98] on span "Bitcoin" at bounding box center [59, 101] width 37 height 12
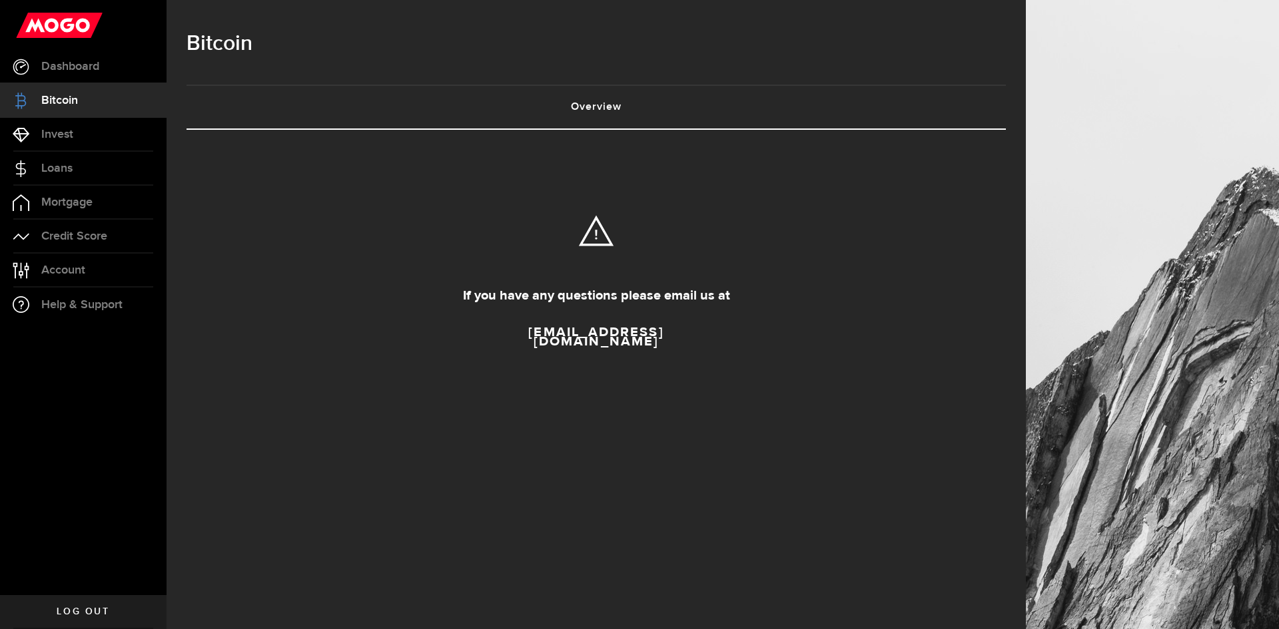
click at [566, 249] on div "If you have any questions please email us at [EMAIL_ADDRESS][DOMAIN_NAME]" at bounding box center [595, 299] width 819 height 178
click at [96, 156] on link "Loans" at bounding box center [83, 168] width 166 height 33
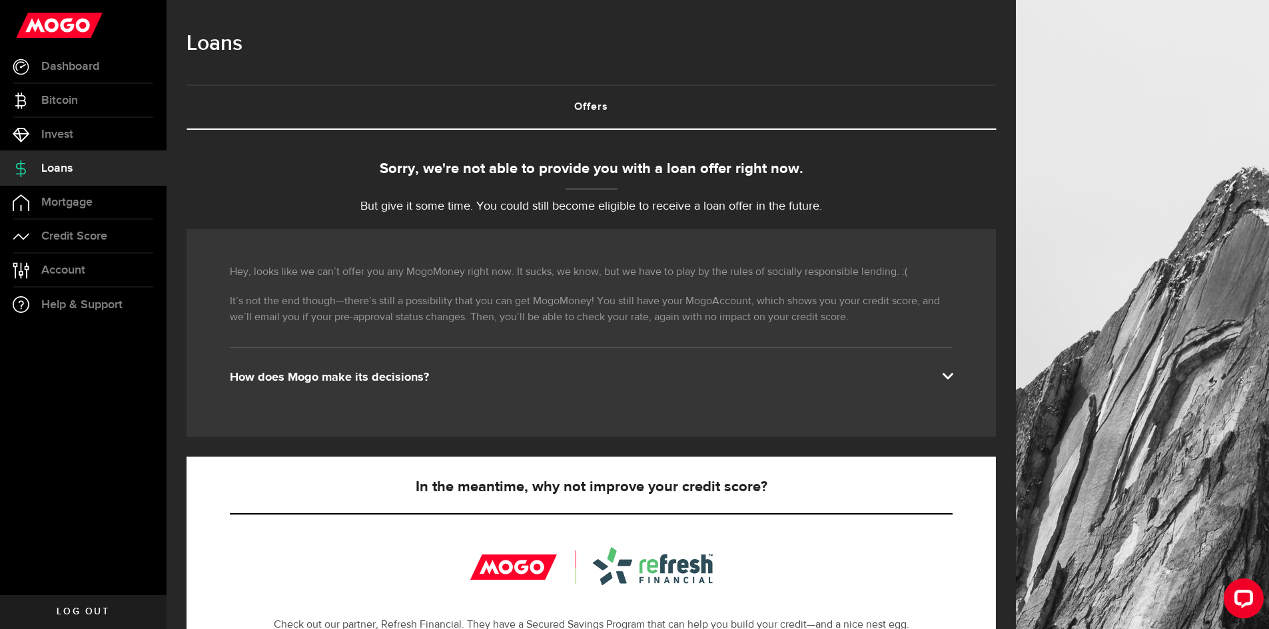
click at [73, 33] on use at bounding box center [59, 25] width 87 height 25
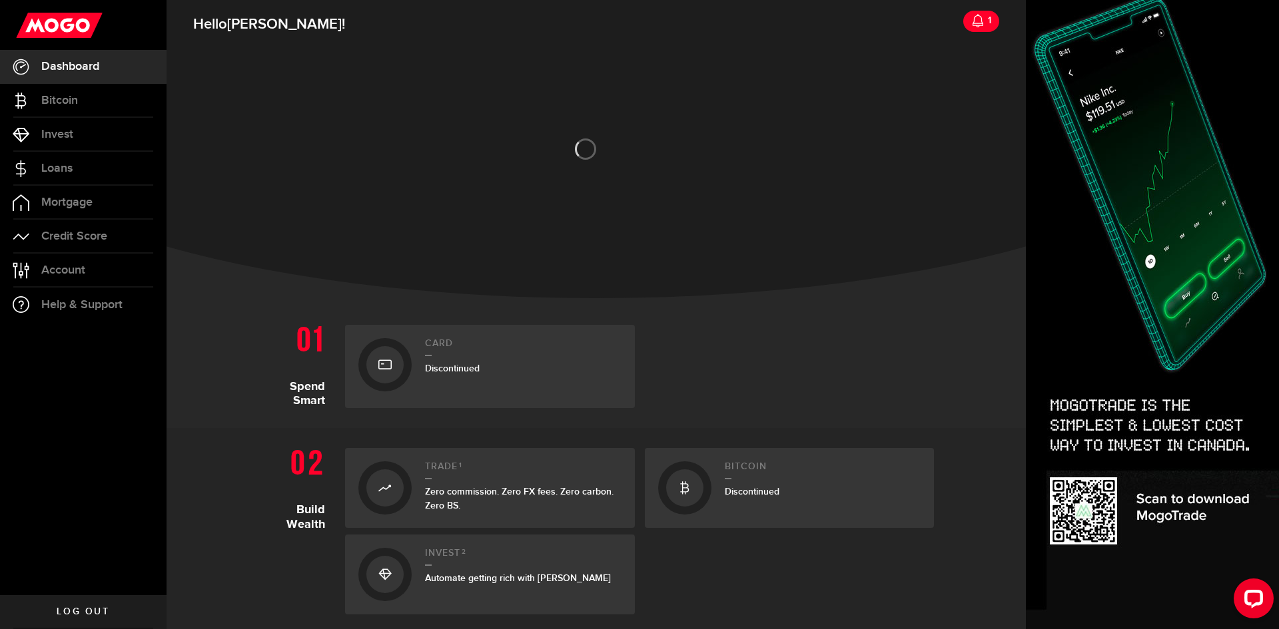
click at [465, 365] on span "Discontinued" at bounding box center [452, 368] width 55 height 11
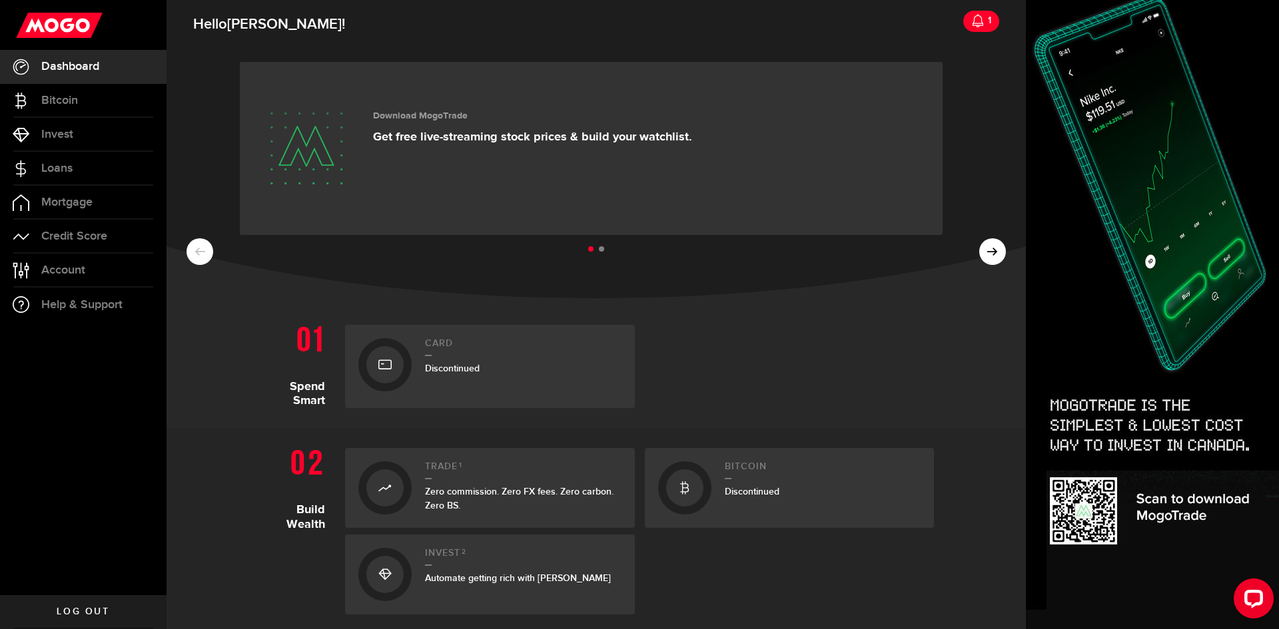
click at [447, 362] on div "Discontinued" at bounding box center [523, 369] width 196 height 14
click at [381, 360] on icon at bounding box center [384, 364] width 13 height 21
click at [461, 370] on span "Discontinued" at bounding box center [452, 368] width 55 height 11
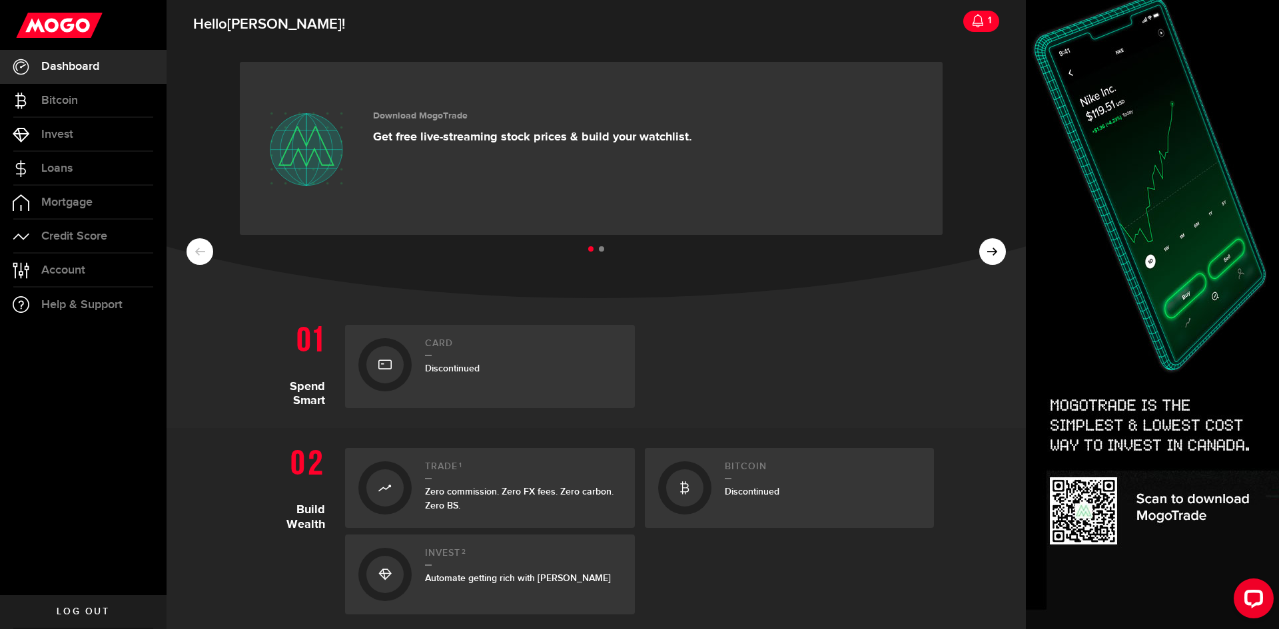
click at [311, 340] on h1 "Spend Smart" at bounding box center [296, 363] width 77 height 90
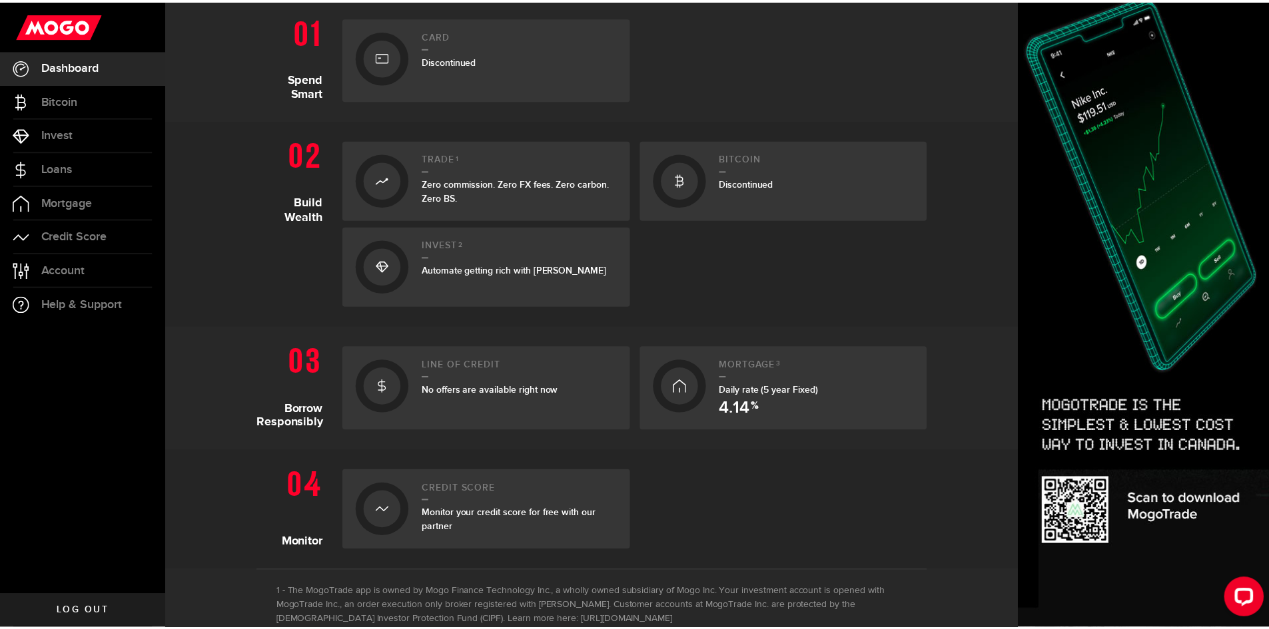
scroll to position [400, 0]
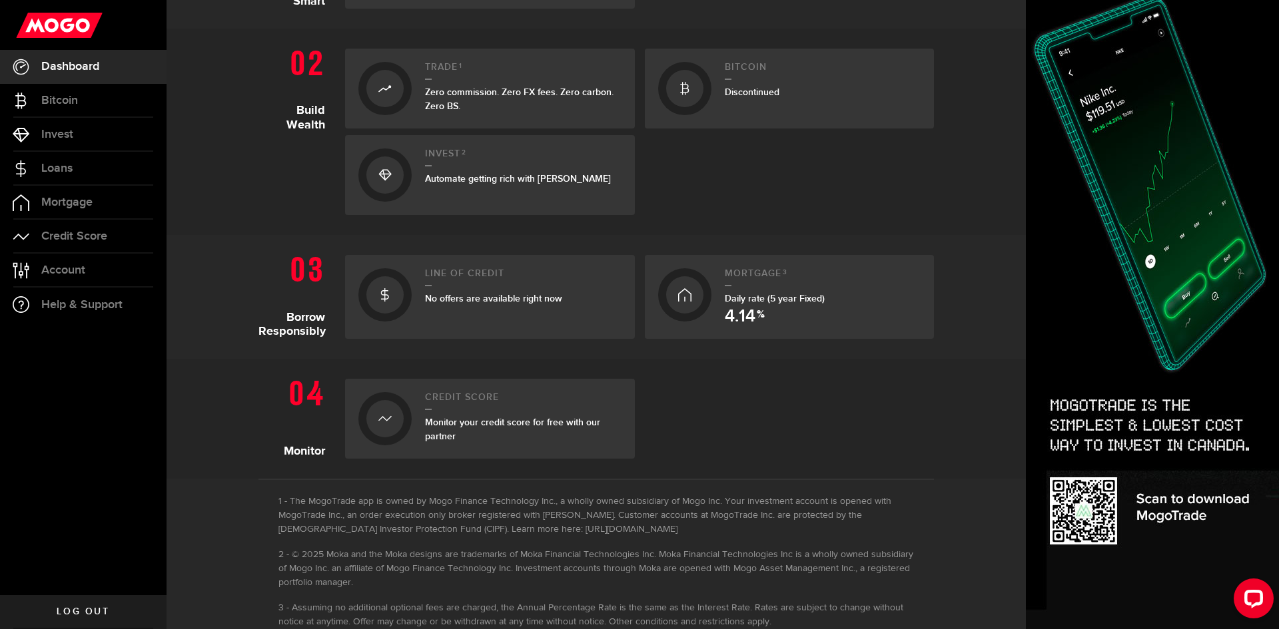
click at [446, 421] on span "Monitor your credit score for free with our partner" at bounding box center [512, 429] width 175 height 25
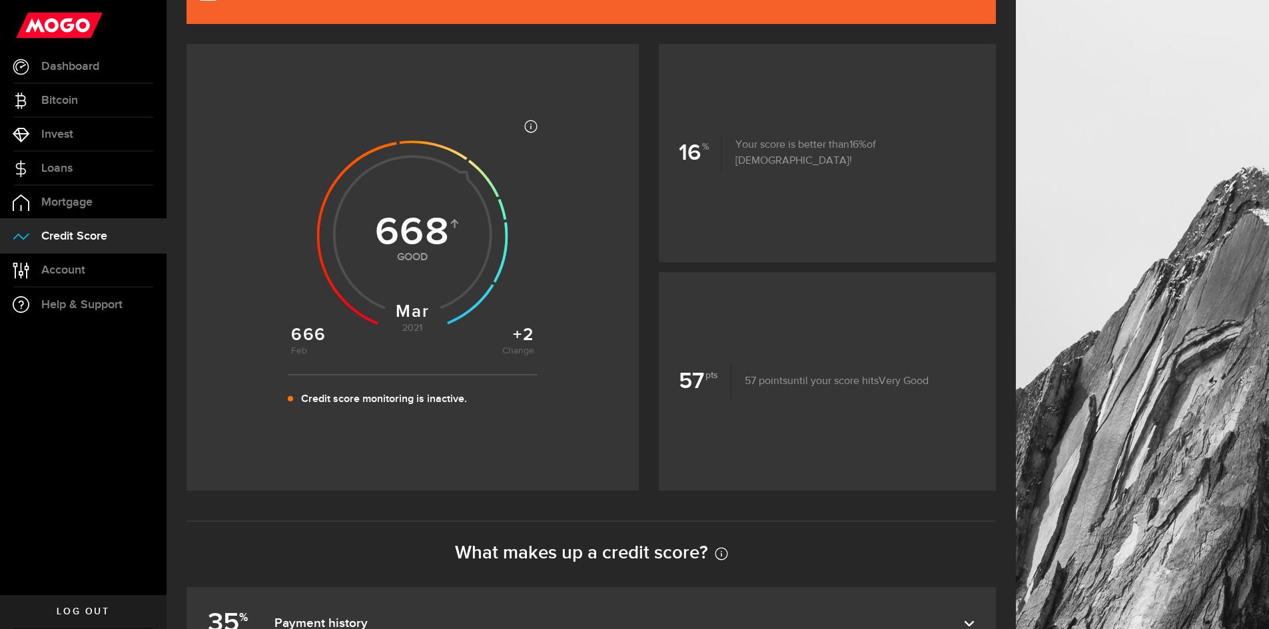
scroll to position [200, 0]
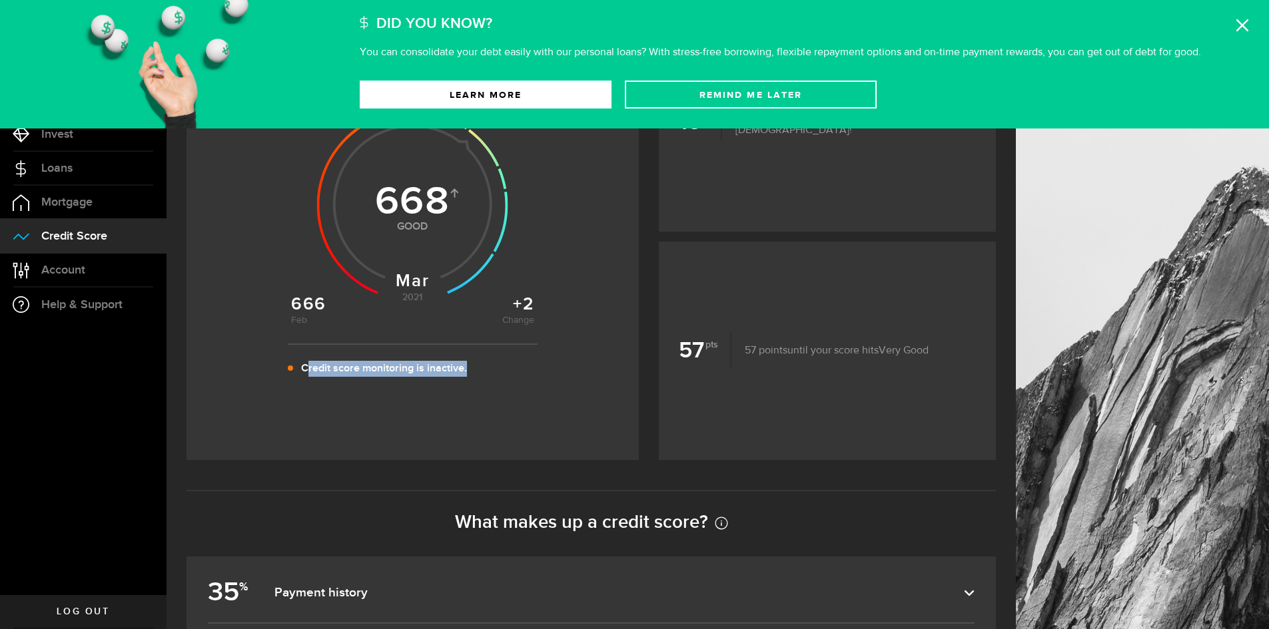
drag, startPoint x: 308, startPoint y: 370, endPoint x: 477, endPoint y: 384, distance: 169.7
click at [477, 384] on footer "Credit score monitoring is inactive." at bounding box center [413, 367] width 250 height 47
click at [478, 384] on footer "Credit score monitoring is inactive." at bounding box center [413, 367] width 250 height 47
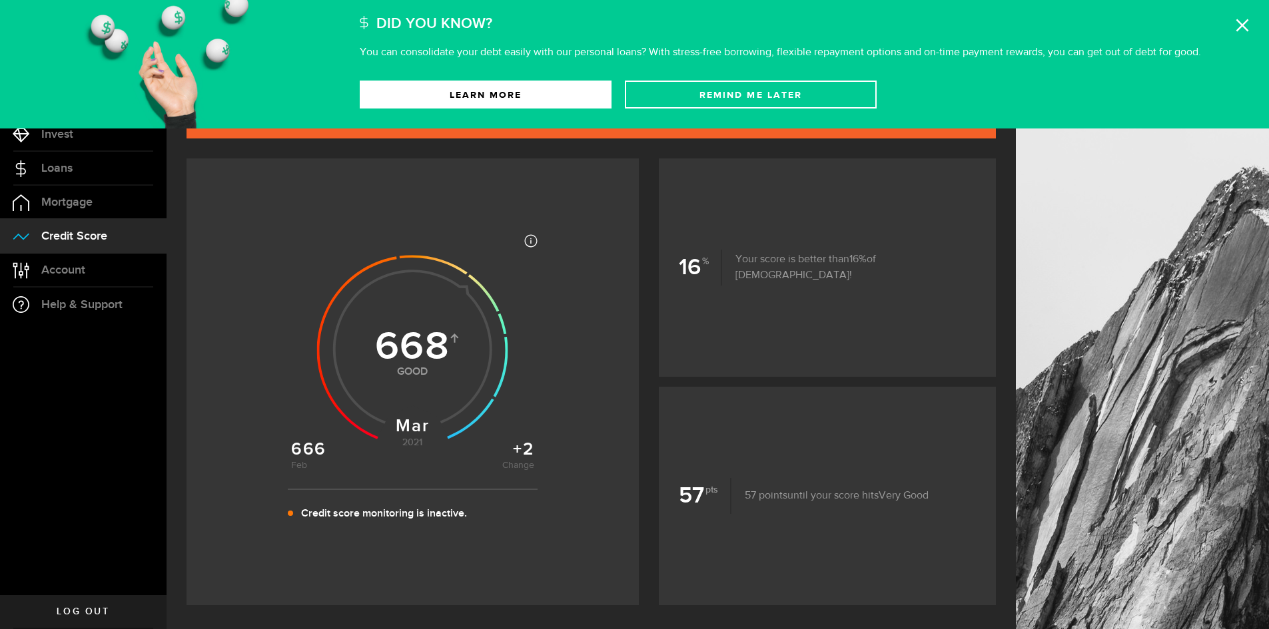
scroll to position [0, 0]
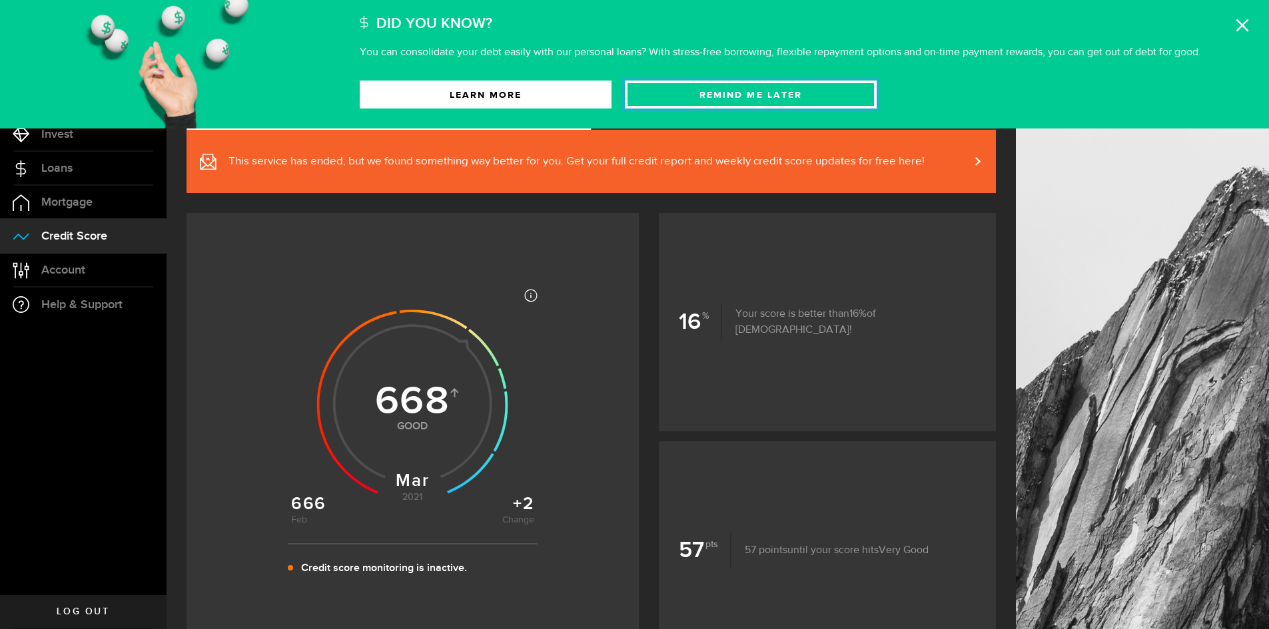
click at [760, 99] on button "Remind Me later" at bounding box center [751, 95] width 252 height 28
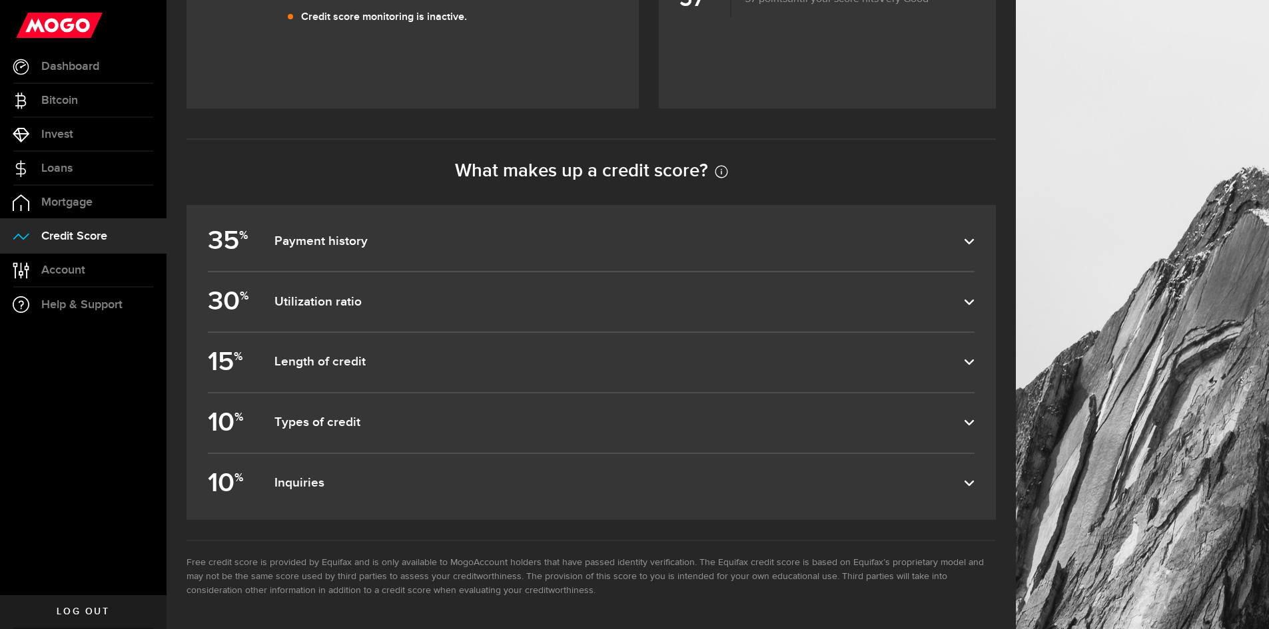
scroll to position [555, 0]
click at [390, 241] on dfn "Payment history" at bounding box center [618, 242] width 689 height 16
click at [0, 0] on input "35 % Payment history" at bounding box center [0, 0] width 0 height 0
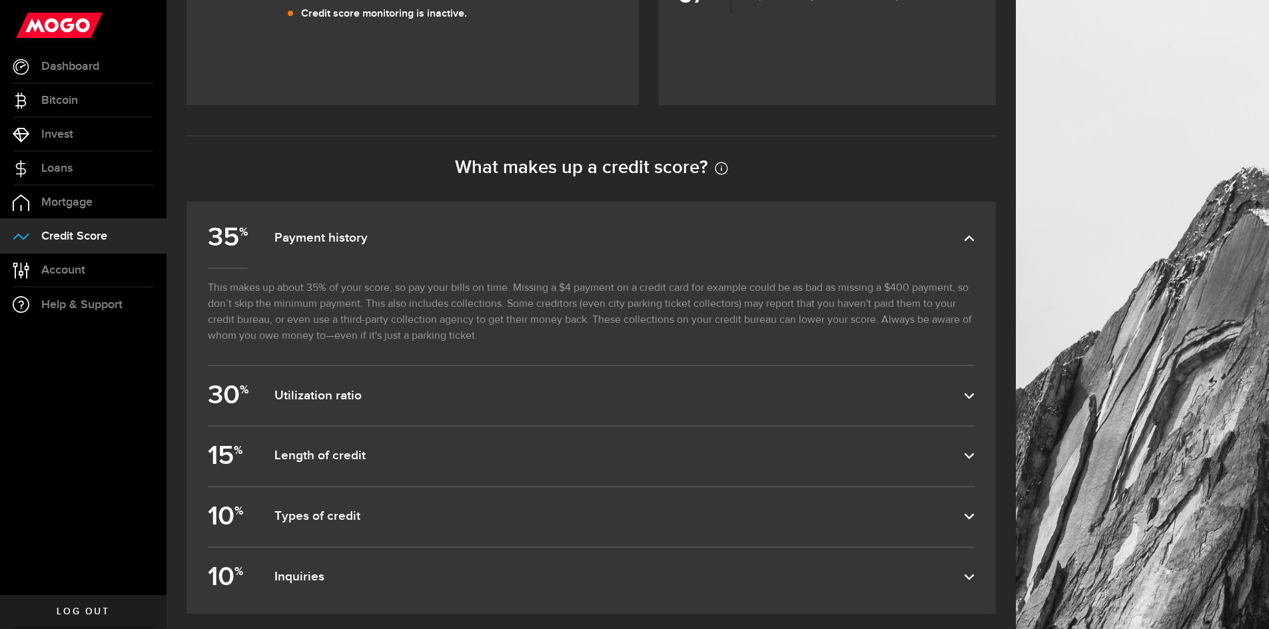
click at [390, 241] on dfn "Payment history" at bounding box center [618, 238] width 689 height 16
click at [0, 0] on input "35 % Payment history" at bounding box center [0, 0] width 0 height 0
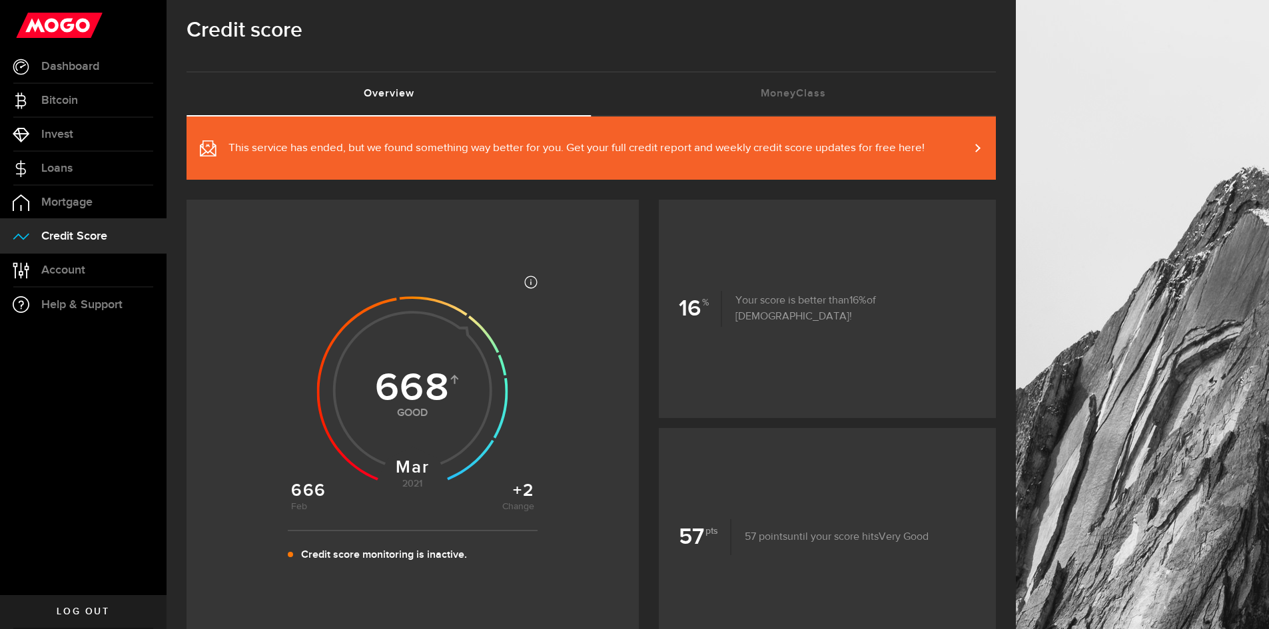
scroll to position [0, 0]
